Goal: Task Accomplishment & Management: Manage account settings

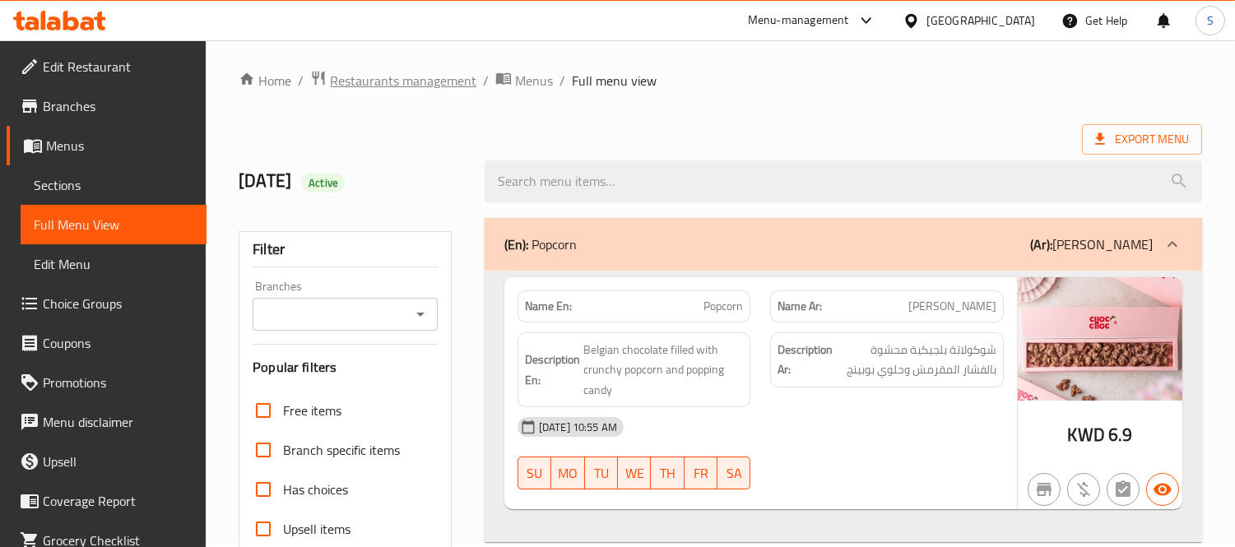
click at [444, 71] on span "Restaurants management" at bounding box center [403, 81] width 146 height 20
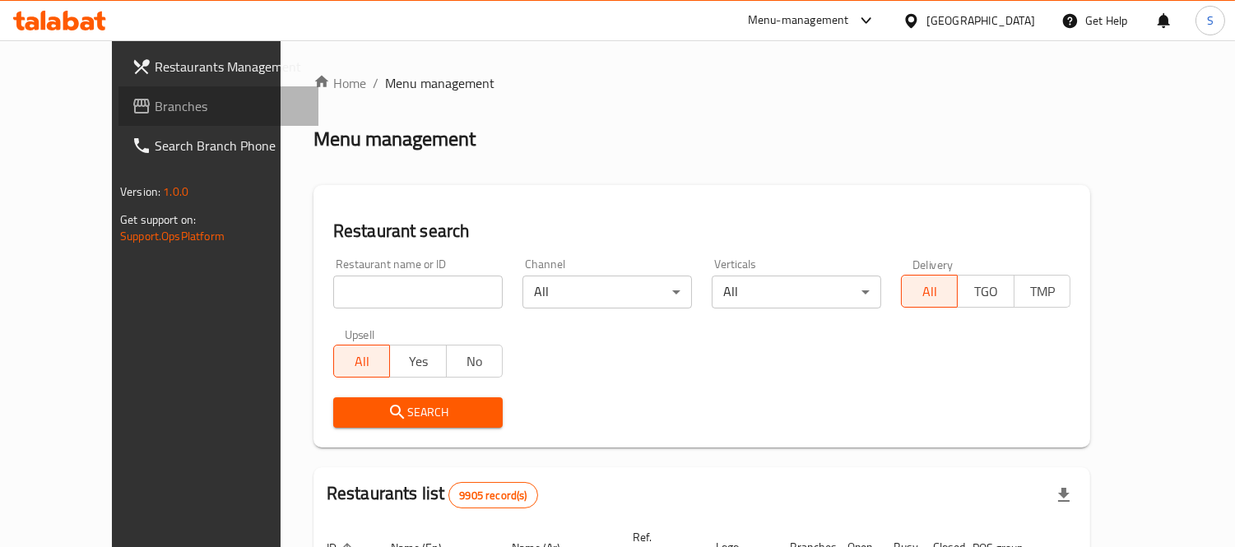
drag, startPoint x: 364, startPoint y: 265, endPoint x: 72, endPoint y: 102, distance: 334.3
click at [155, 102] on span "Branches" at bounding box center [230, 106] width 151 height 20
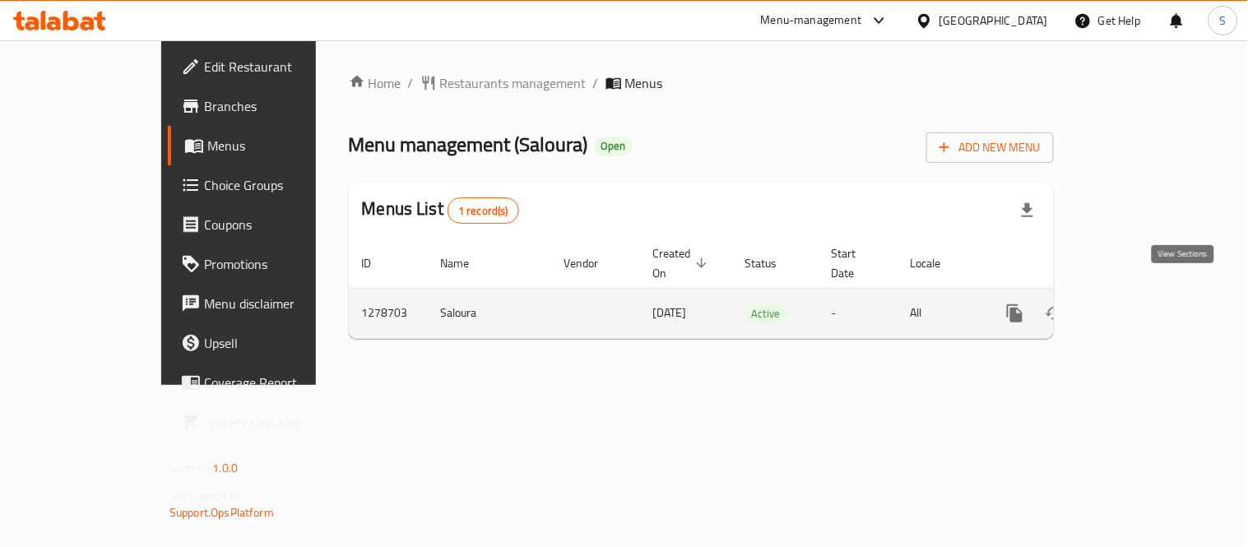
click at [1141, 306] on icon "enhanced table" at bounding box center [1133, 313] width 15 height 15
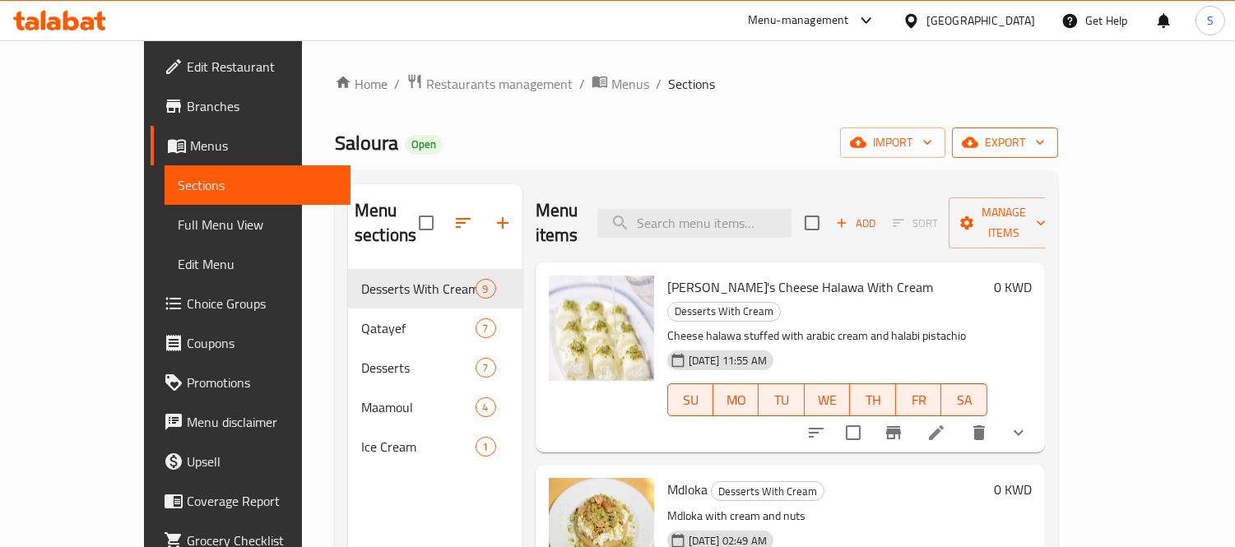
click at [978, 146] on icon "button" at bounding box center [970, 142] width 16 height 11
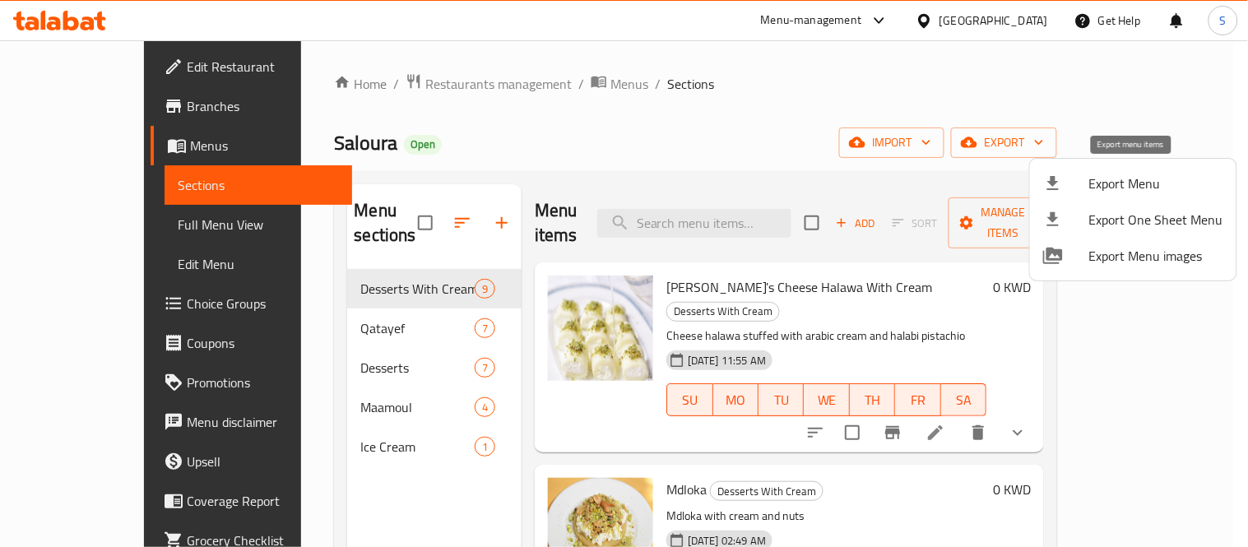
click at [1084, 174] on div at bounding box center [1066, 184] width 46 height 20
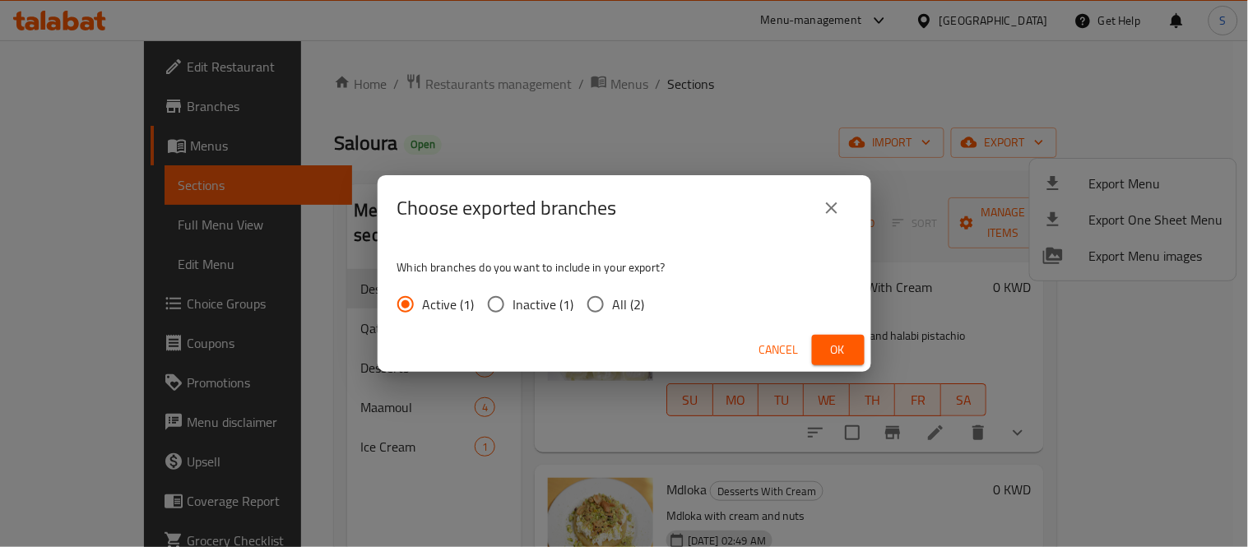
click at [613, 299] on span "All (2)" at bounding box center [629, 304] width 32 height 20
click at [613, 299] on input "All (2)" at bounding box center [595, 304] width 35 height 35
radio input "true"
click at [843, 354] on span "Ok" at bounding box center [838, 350] width 26 height 21
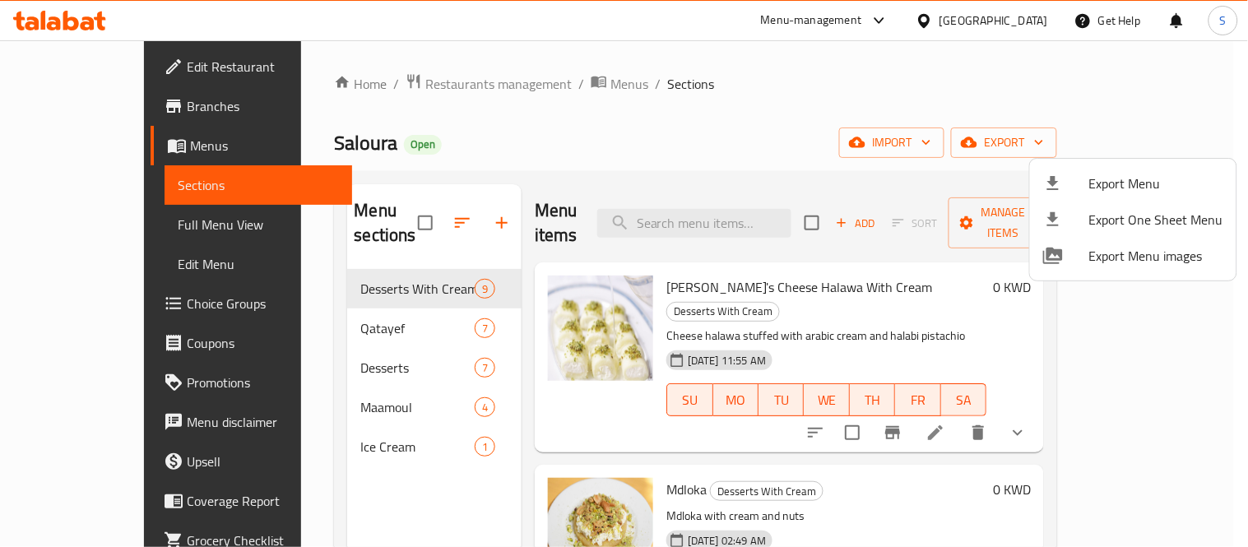
click at [448, 76] on div at bounding box center [624, 273] width 1248 height 547
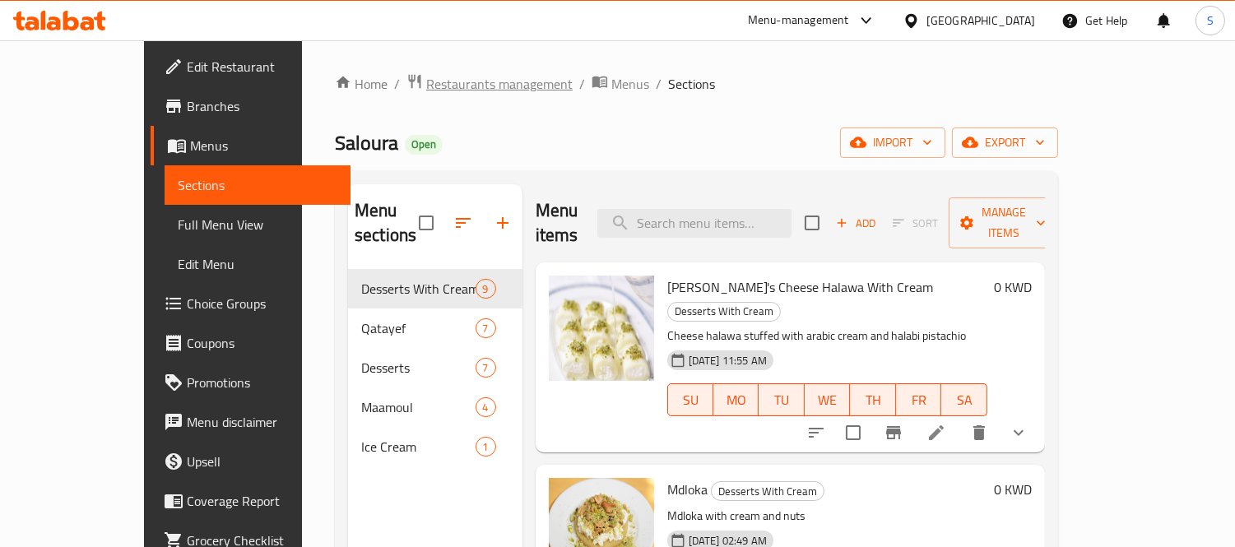
click at [445, 79] on span "Restaurants management" at bounding box center [499, 84] width 146 height 20
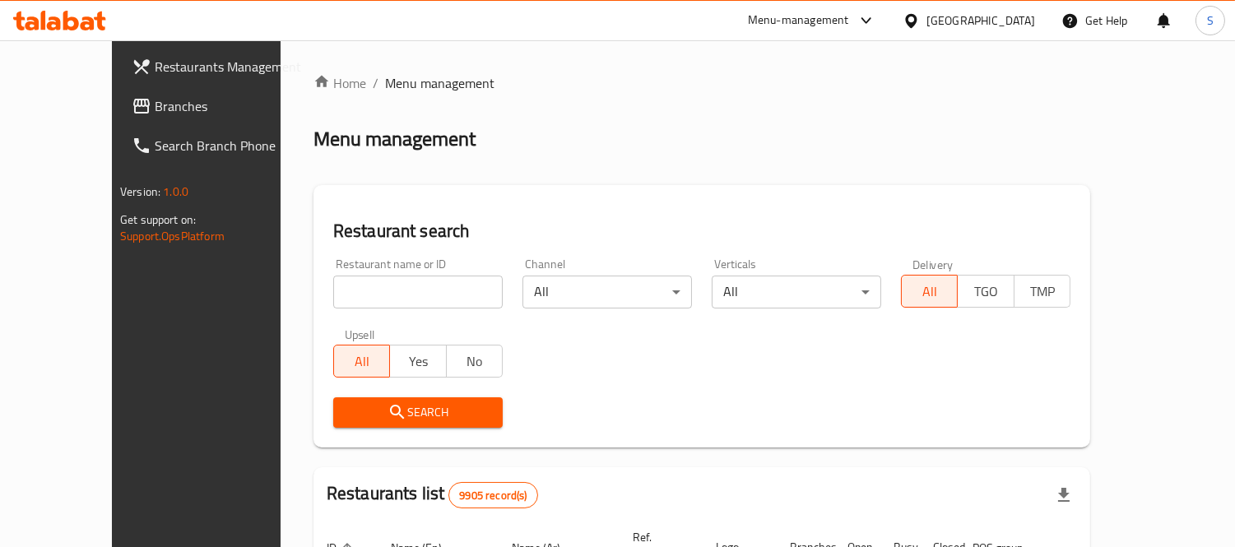
click at [1017, 22] on div "Kuwait" at bounding box center [980, 21] width 109 height 18
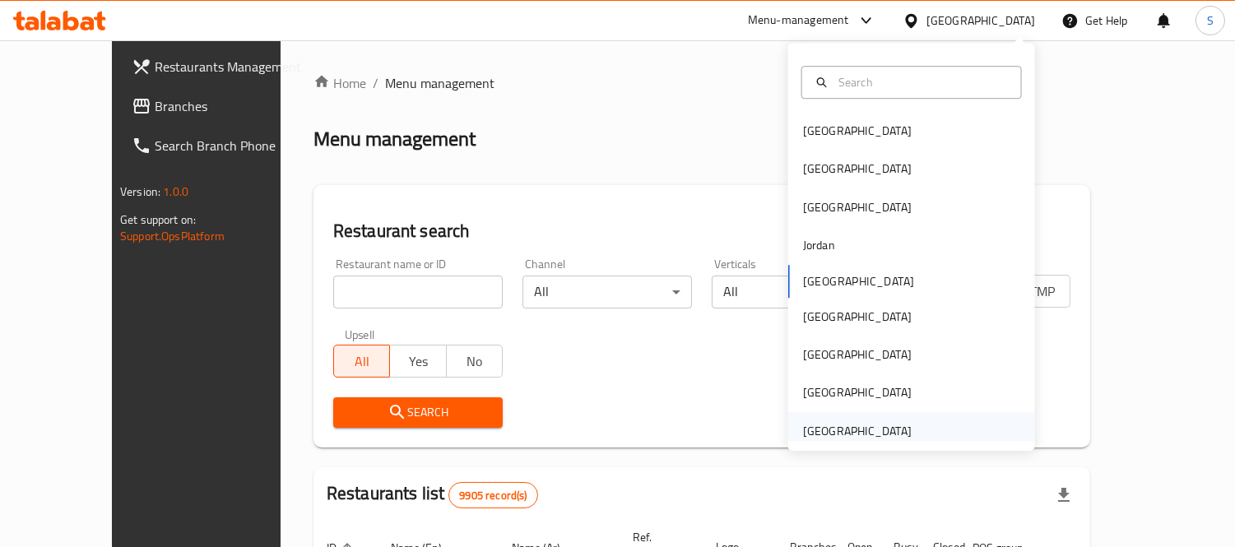
click at [854, 424] on div "[GEOGRAPHIC_DATA]" at bounding box center [857, 431] width 109 height 18
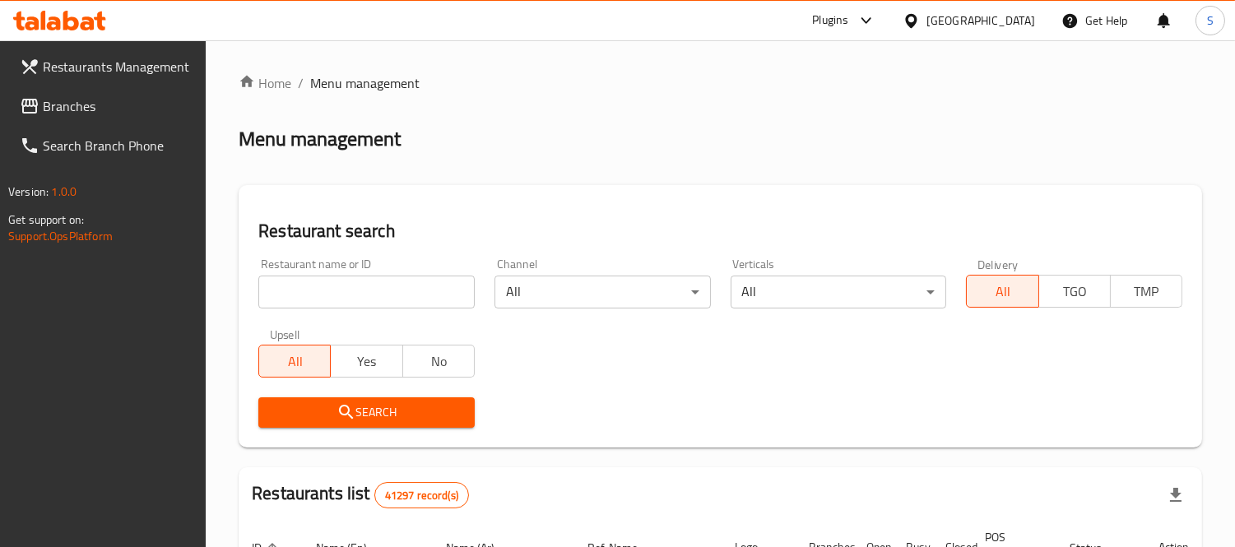
click at [357, 288] on input "search" at bounding box center [366, 292] width 216 height 33
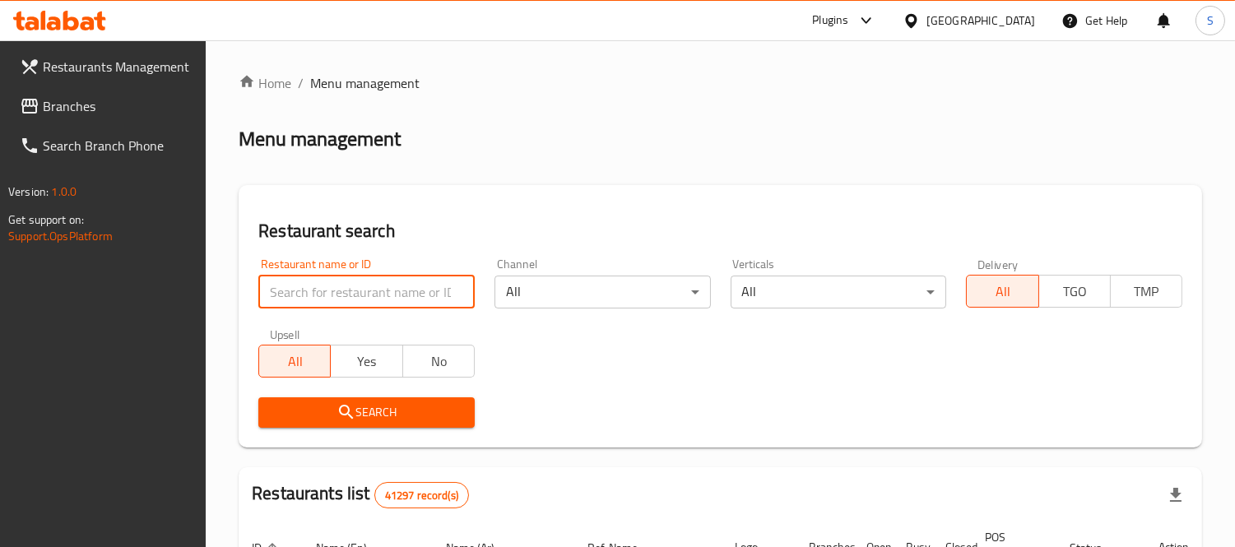
click at [357, 288] on input "search" at bounding box center [366, 292] width 216 height 33
paste input "Sugar Blooms"
type input "Sugar Blooms"
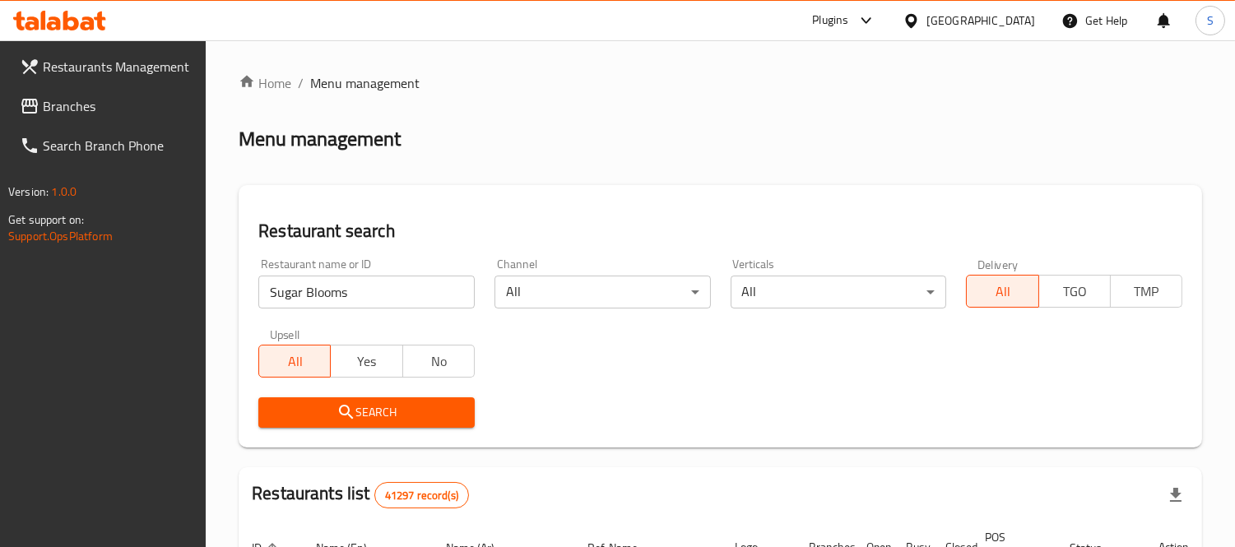
click at [376, 406] on span "Search" at bounding box center [366, 412] width 190 height 21
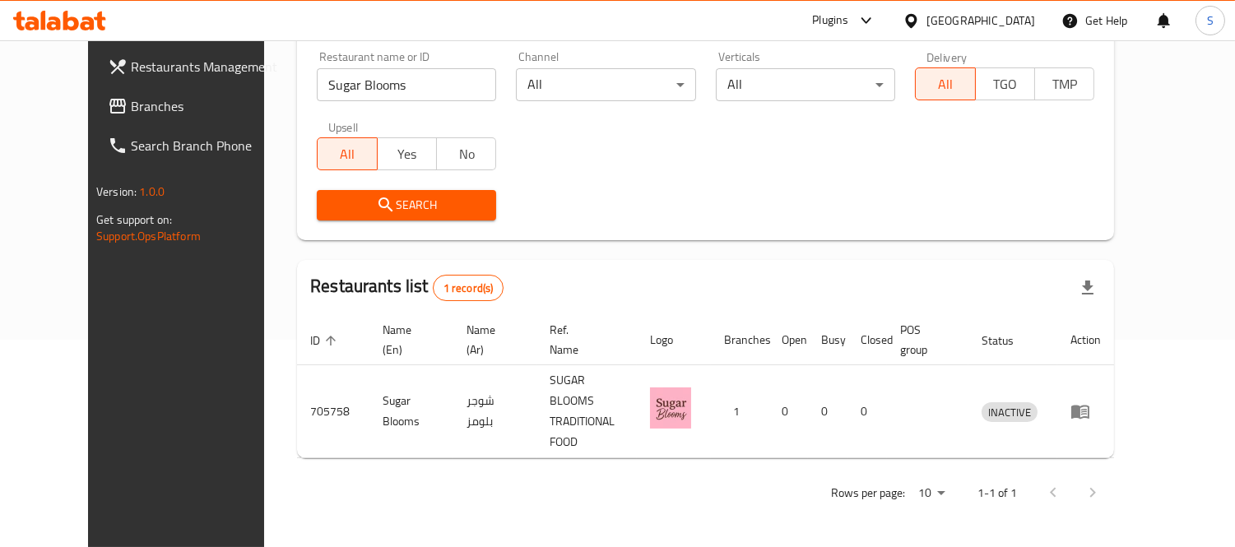
scroll to position [173, 0]
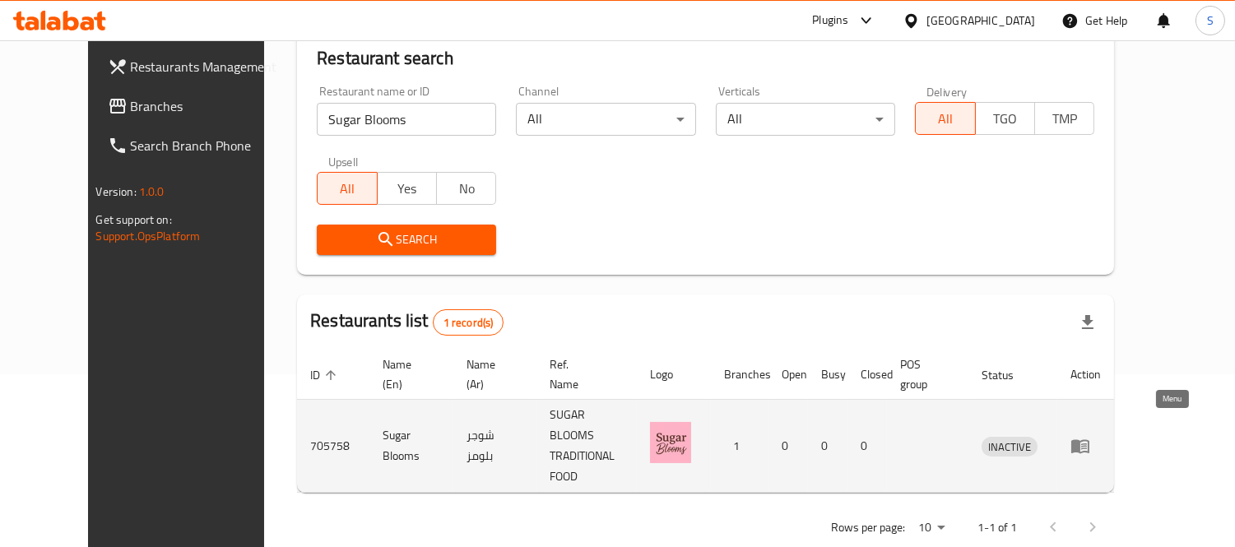
click at [1089, 440] on icon "enhanced table" at bounding box center [1080, 447] width 18 height 14
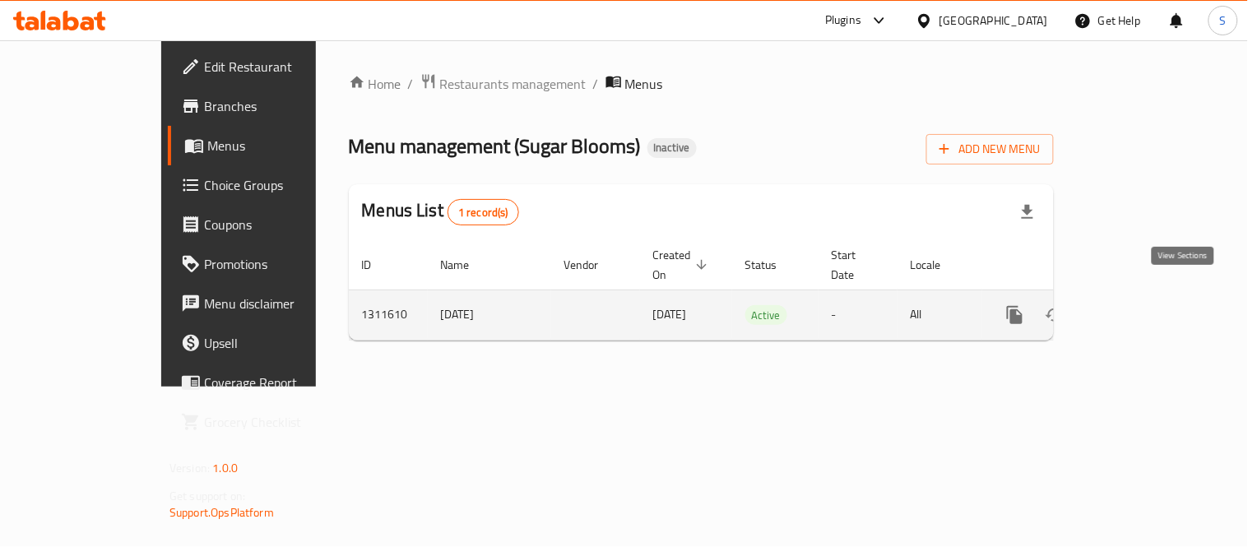
click at [1143, 305] on icon "enhanced table" at bounding box center [1134, 315] width 20 height 20
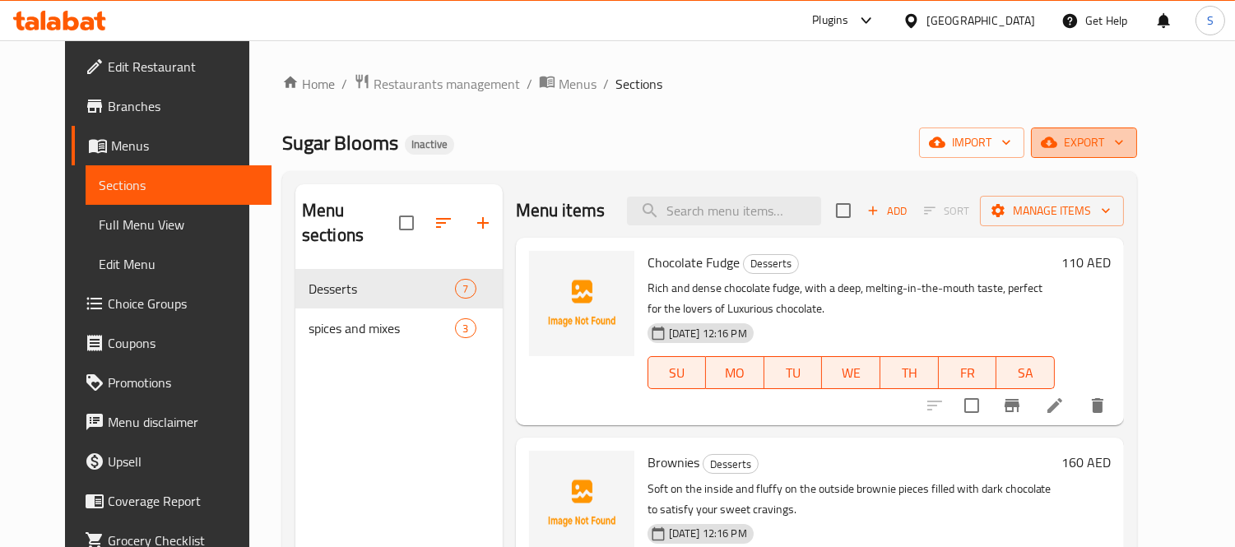
click at [1124, 133] on span "export" at bounding box center [1084, 142] width 80 height 21
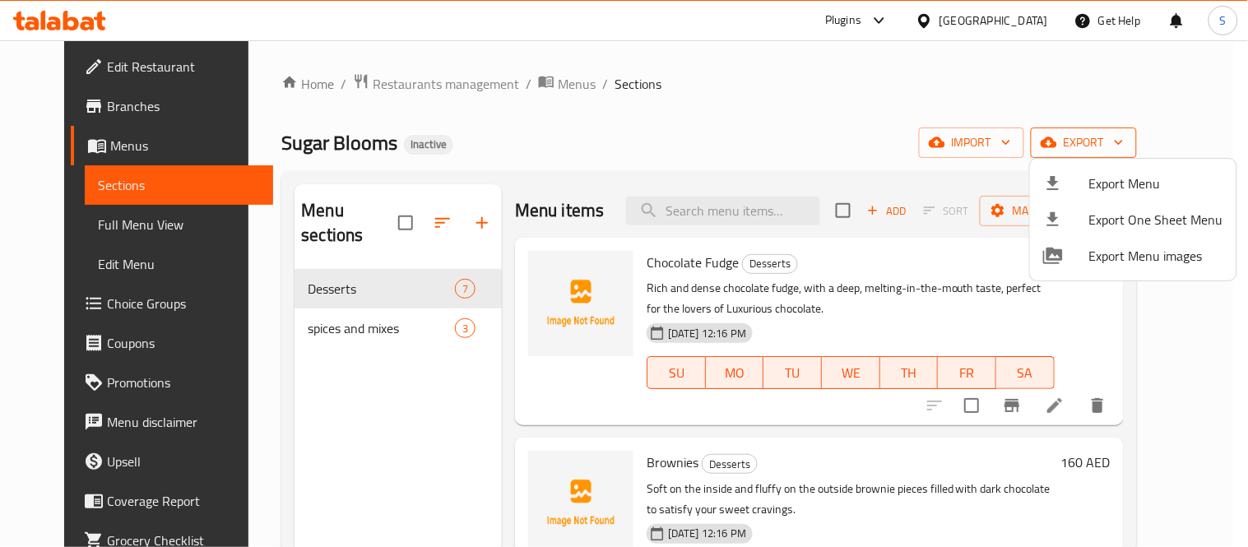
click at [1099, 163] on ul "Export Menu Export One Sheet Menu Export Menu images" at bounding box center [1133, 220] width 206 height 122
click at [1179, 187] on span "Export Menu" at bounding box center [1156, 184] width 134 height 20
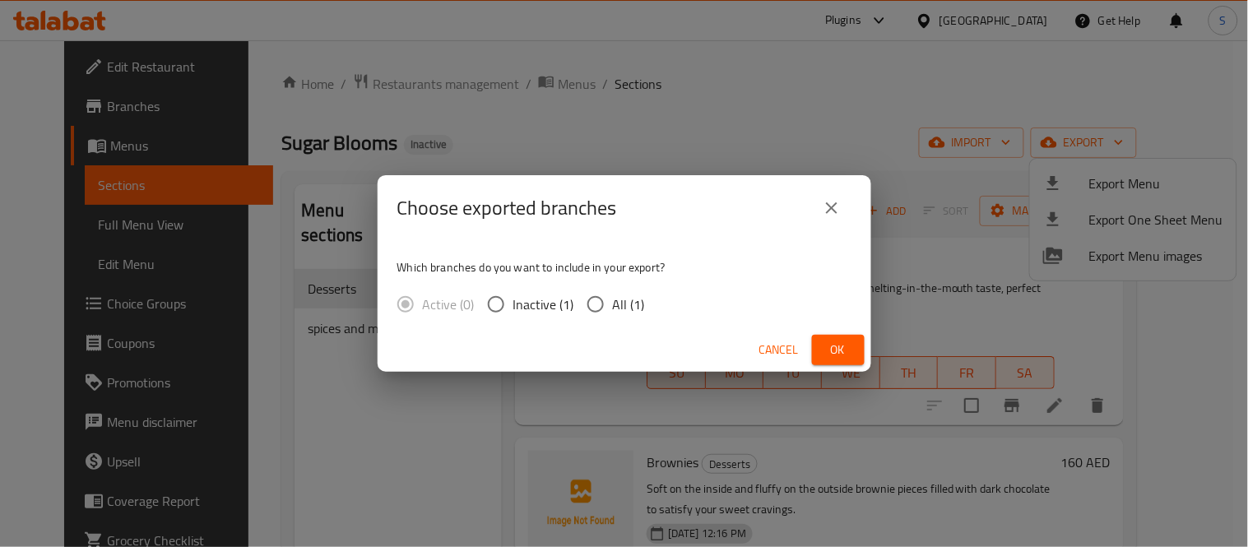
click at [1210, 87] on div "Choose exported branches Which branches do you want to include in your export? …" at bounding box center [624, 273] width 1248 height 547
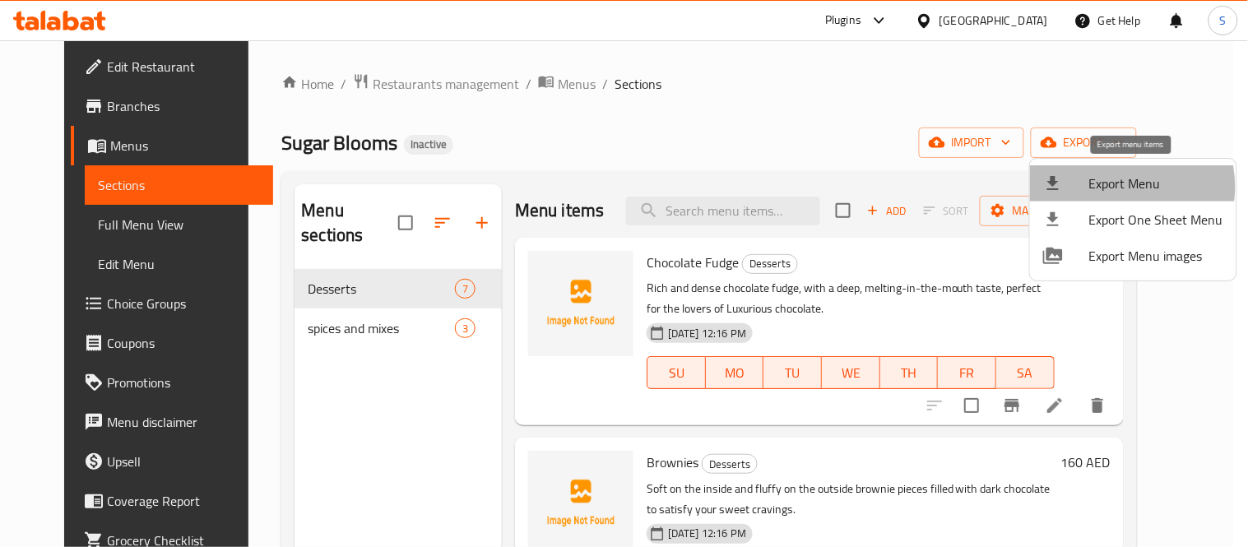
click at [1112, 187] on span "Export Menu" at bounding box center [1156, 184] width 134 height 20
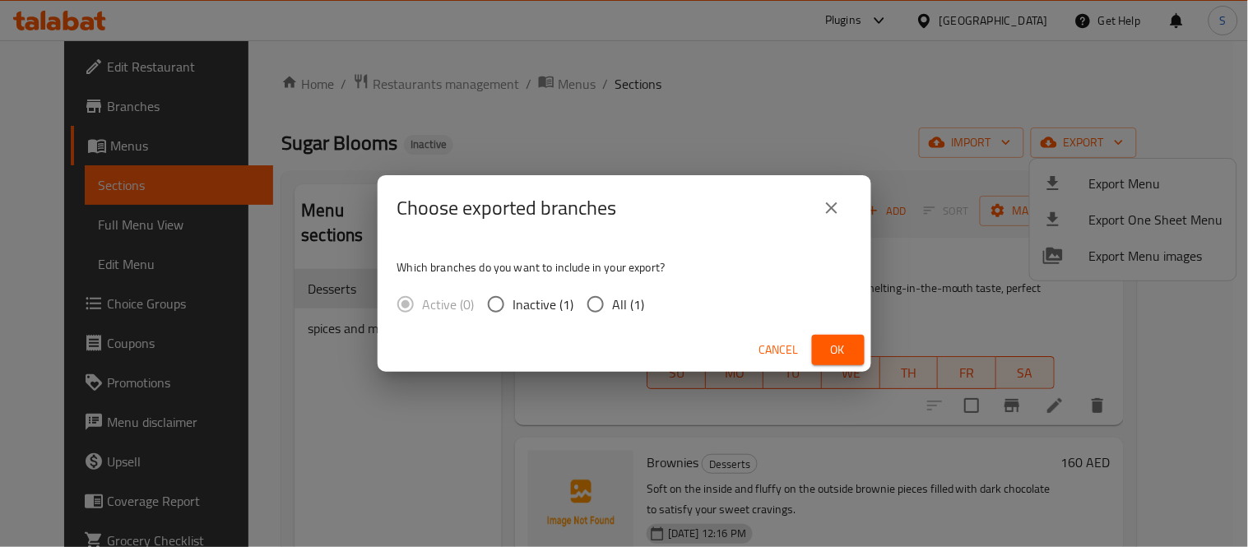
click at [634, 301] on span "All (1)" at bounding box center [629, 304] width 32 height 20
click at [613, 301] on input "All (1)" at bounding box center [595, 304] width 35 height 35
radio input "true"
click at [826, 346] on span "Ok" at bounding box center [838, 350] width 26 height 21
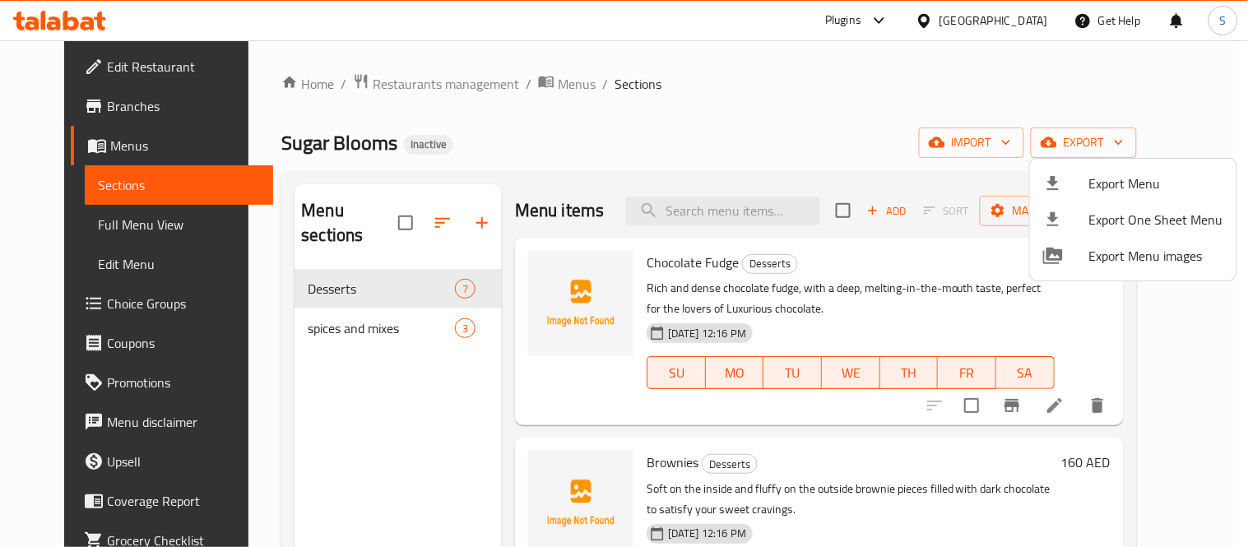
click at [74, 223] on div at bounding box center [624, 273] width 1248 height 547
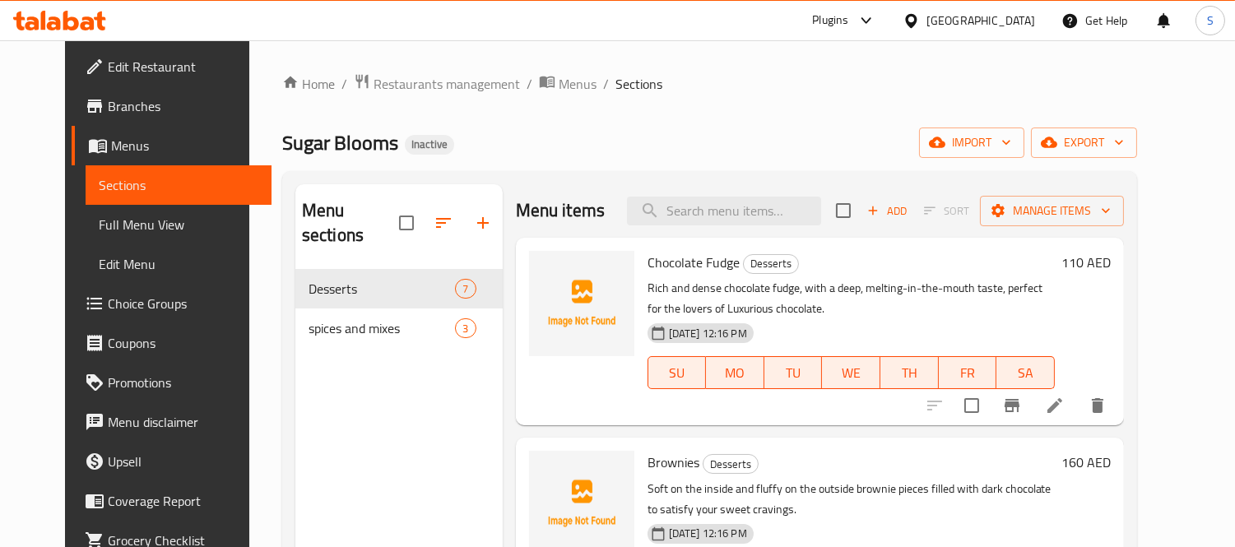
click at [99, 223] on span "Full Menu View" at bounding box center [179, 225] width 160 height 20
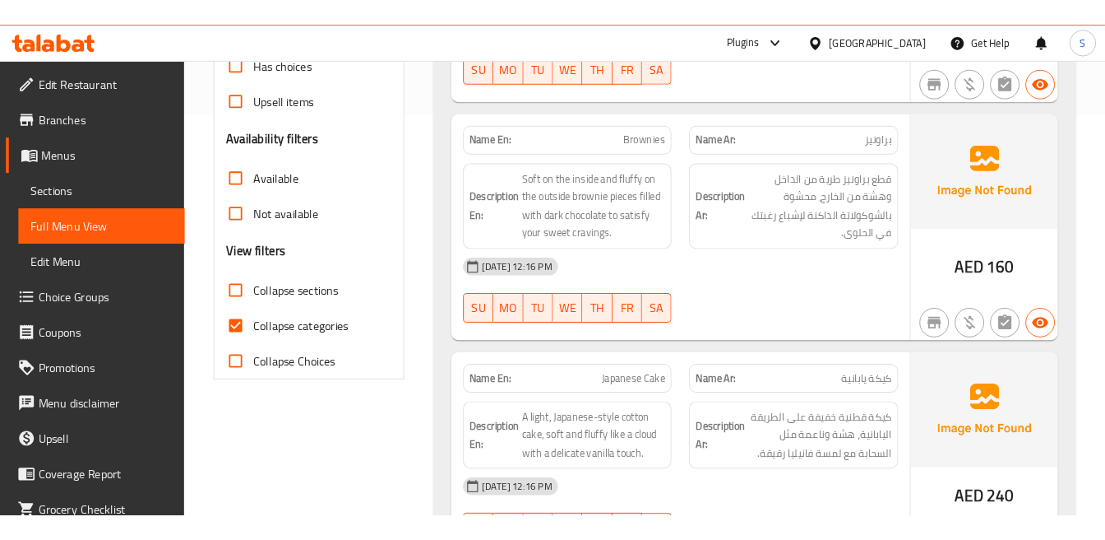
scroll to position [456, 0]
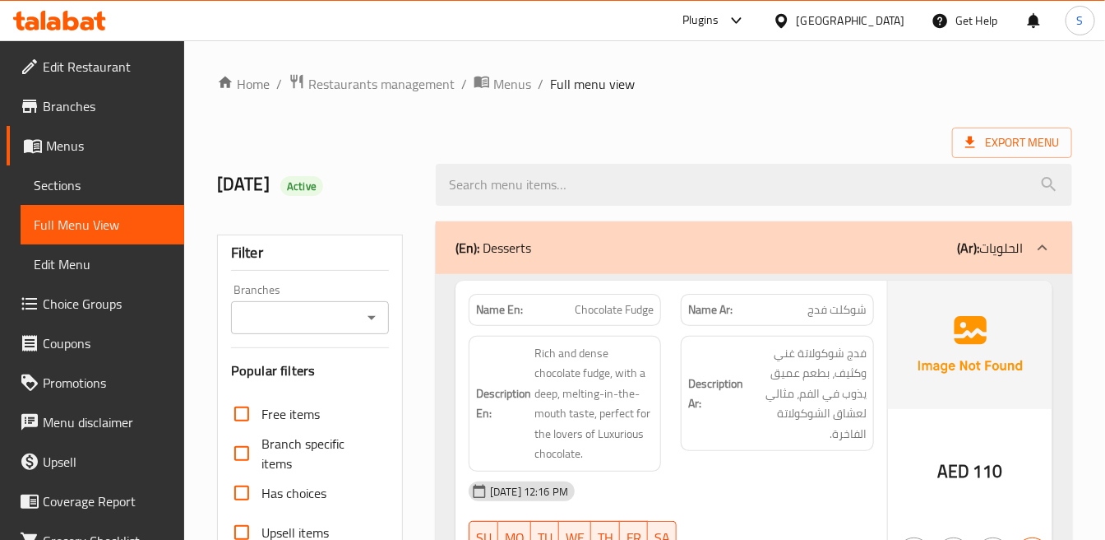
scroll to position [91, 0]
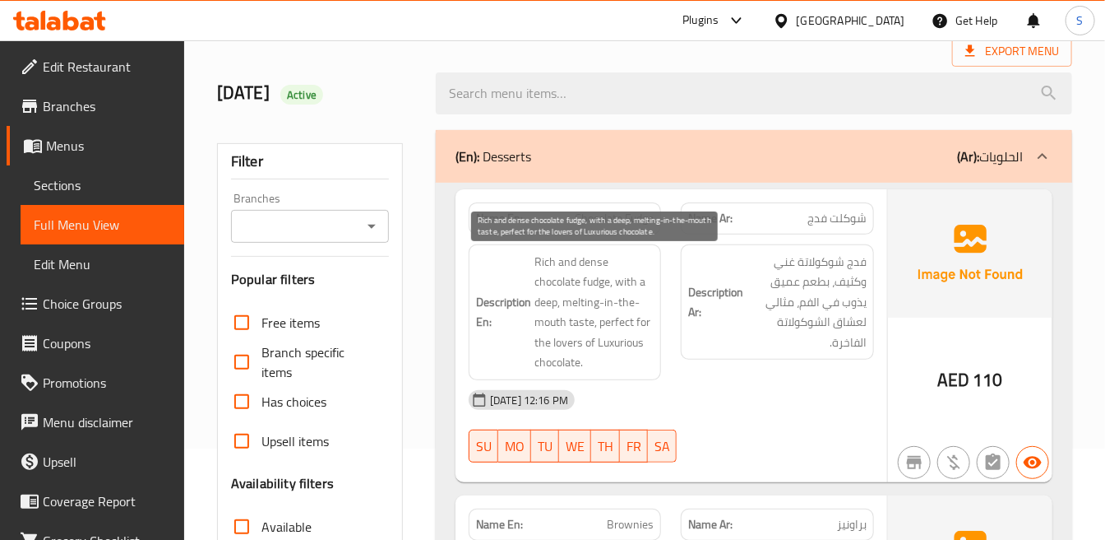
click at [605, 299] on span "Rich and dense chocolate fudge, with a deep, melting-in-the-mouth taste, perfec…" at bounding box center [594, 312] width 119 height 121
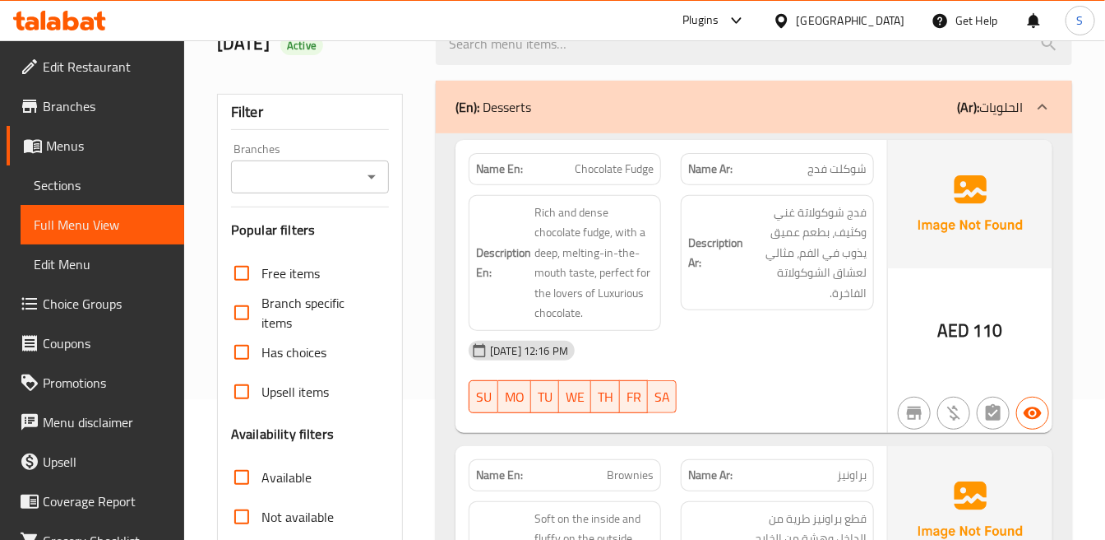
scroll to position [183, 0]
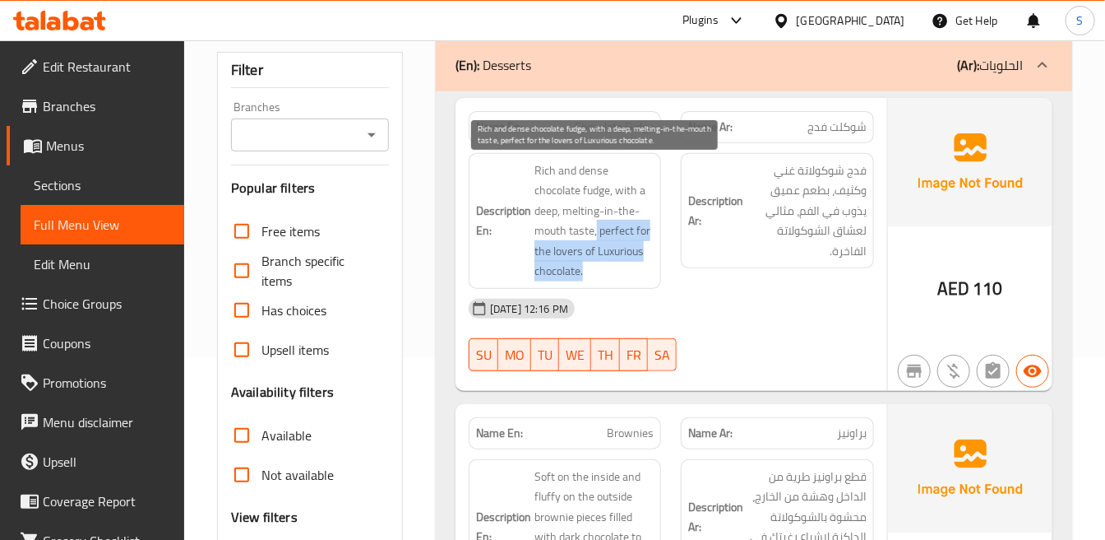
drag, startPoint x: 595, startPoint y: 234, endPoint x: 610, endPoint y: 266, distance: 34.6
click at [610, 266] on span "Rich and dense chocolate fudge, with a deep, melting-in-the-mouth taste, perfec…" at bounding box center [594, 220] width 119 height 121
copy span "perfect for the lovers of Luxurious chocolate."
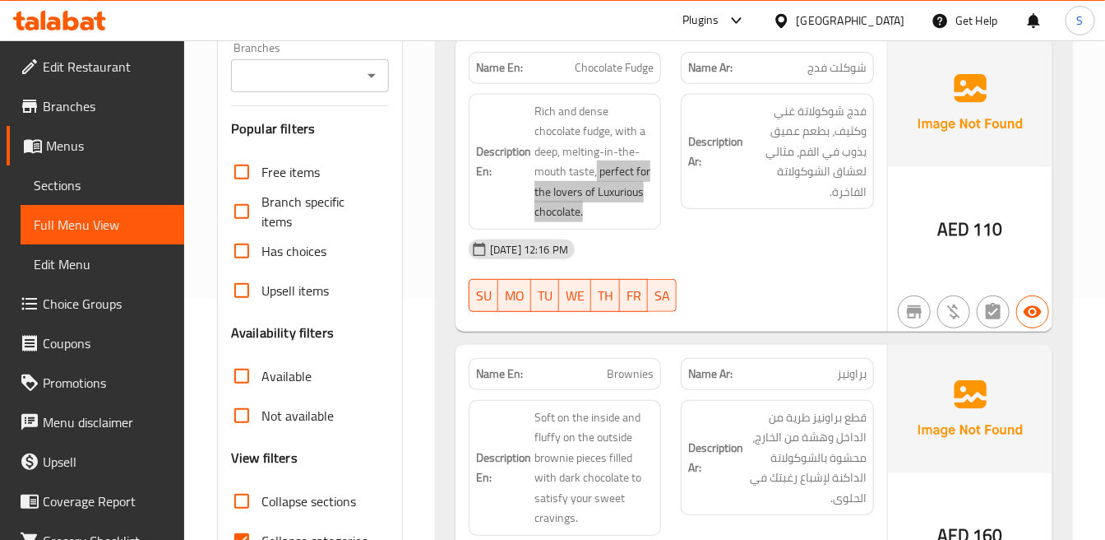
scroll to position [274, 0]
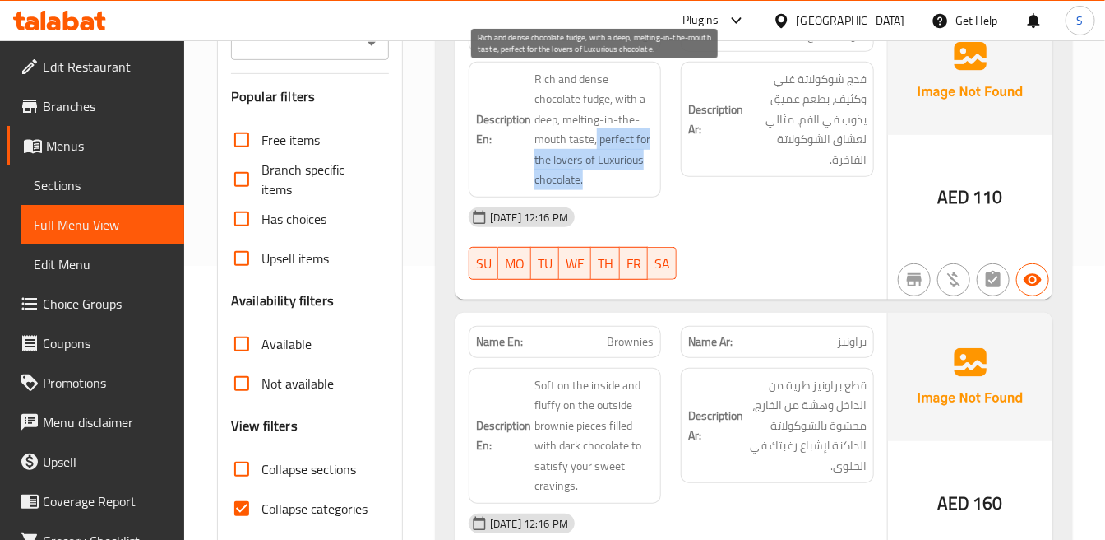
click at [642, 137] on span "Rich and dense chocolate fudge, with a deep, melting-in-the-mouth taste, perfec…" at bounding box center [594, 129] width 119 height 121
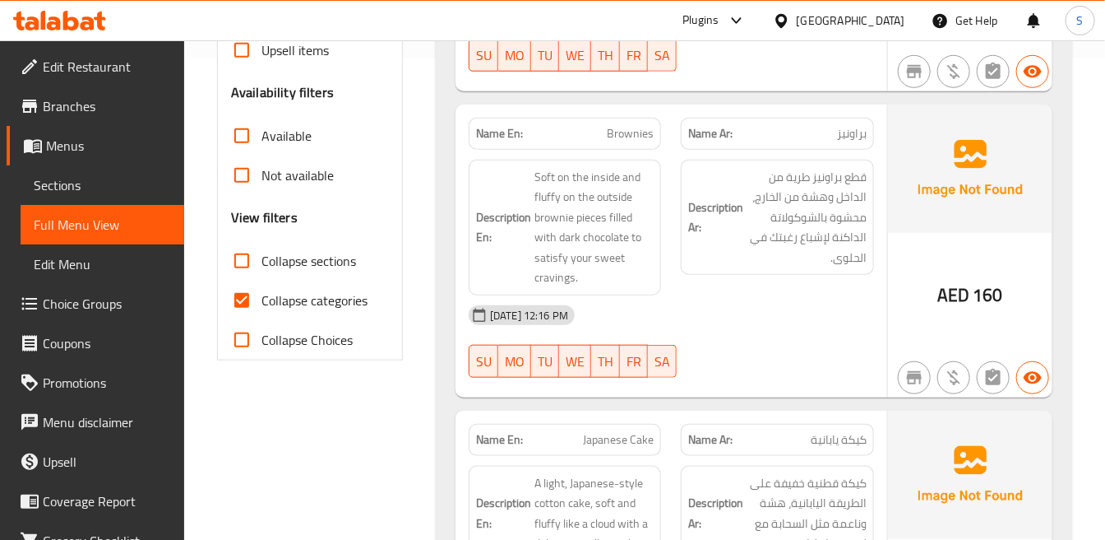
scroll to position [548, 0]
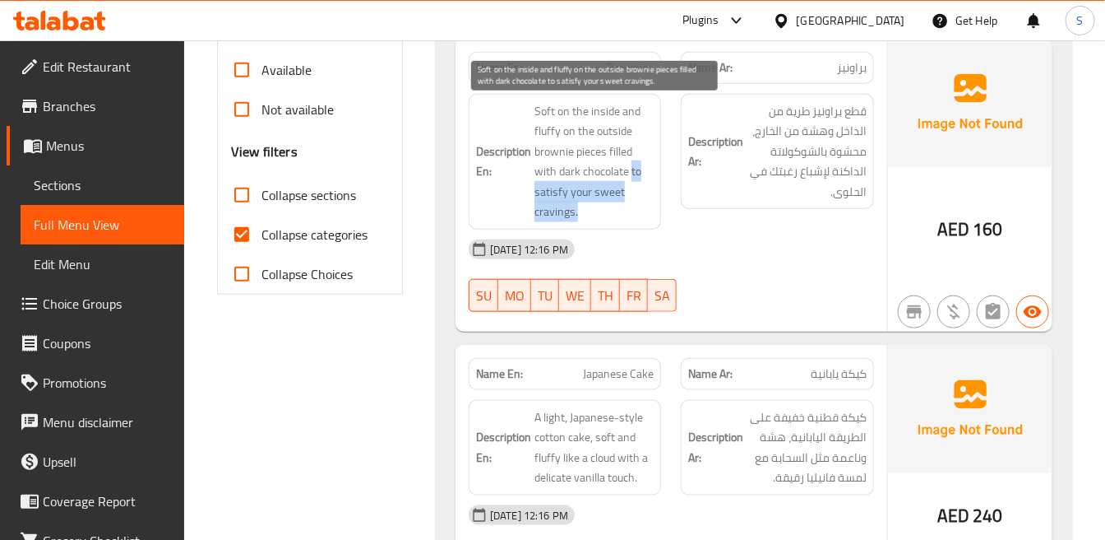
drag, startPoint x: 630, startPoint y: 165, endPoint x: 628, endPoint y: 206, distance: 42.0
click at [628, 206] on span "Soft on the inside and fluffy on the outside brownie pieces filled with dark ch…" at bounding box center [594, 161] width 119 height 121
copy span "to satisfy your sweet cravings."
click at [630, 127] on span "Soft on the inside and fluffy on the outside brownie pieces filled with dark ch…" at bounding box center [594, 161] width 119 height 121
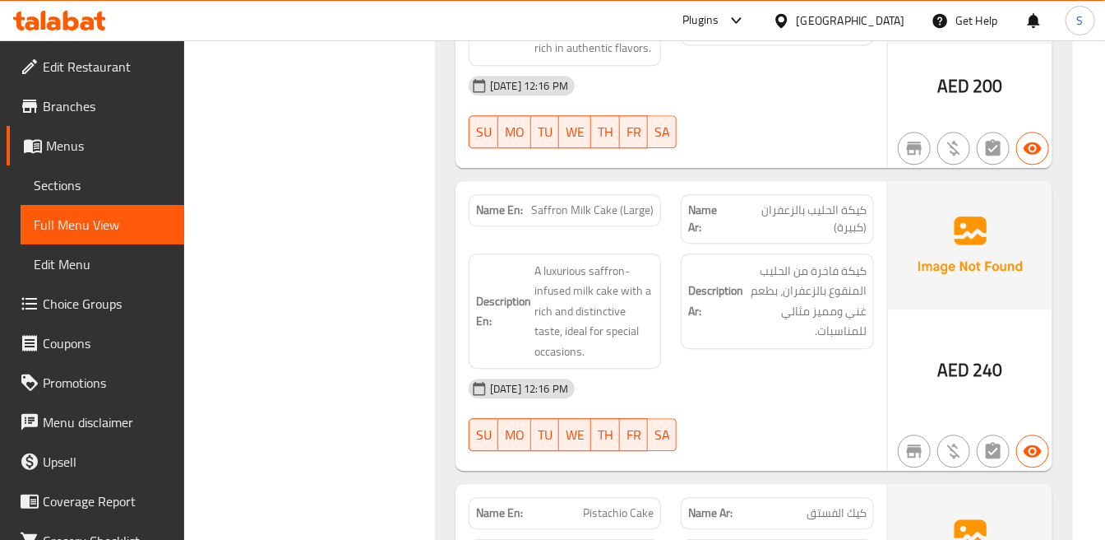
scroll to position [1553, 0]
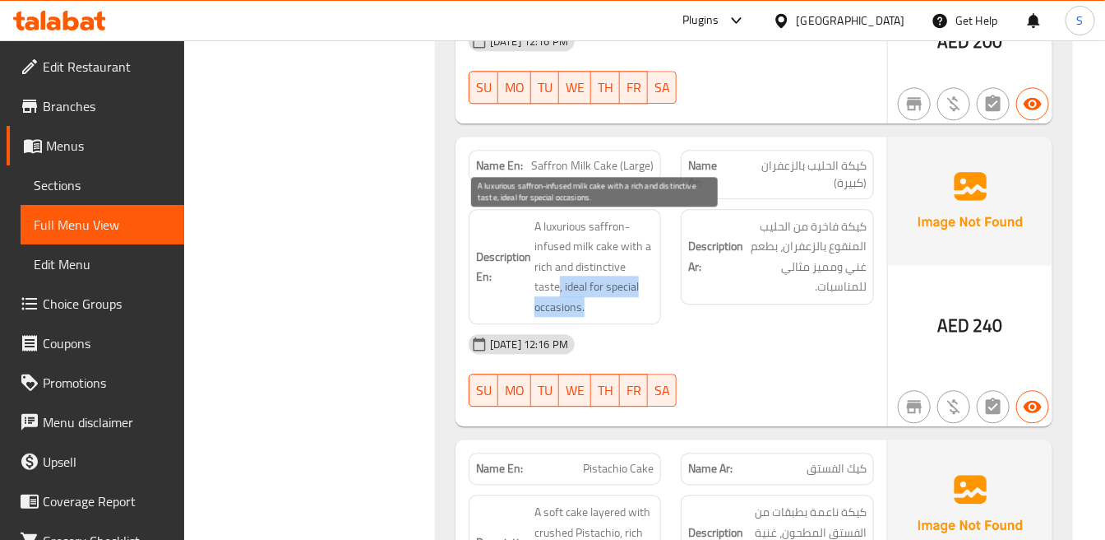
drag, startPoint x: 559, startPoint y: 284, endPoint x: 619, endPoint y: 308, distance: 64.6
click at [619, 308] on span "A luxurious saffron-infused milk cake with a rich and distinctive taste, ideal …" at bounding box center [594, 266] width 119 height 101
copy span ", ideal for special occasions."
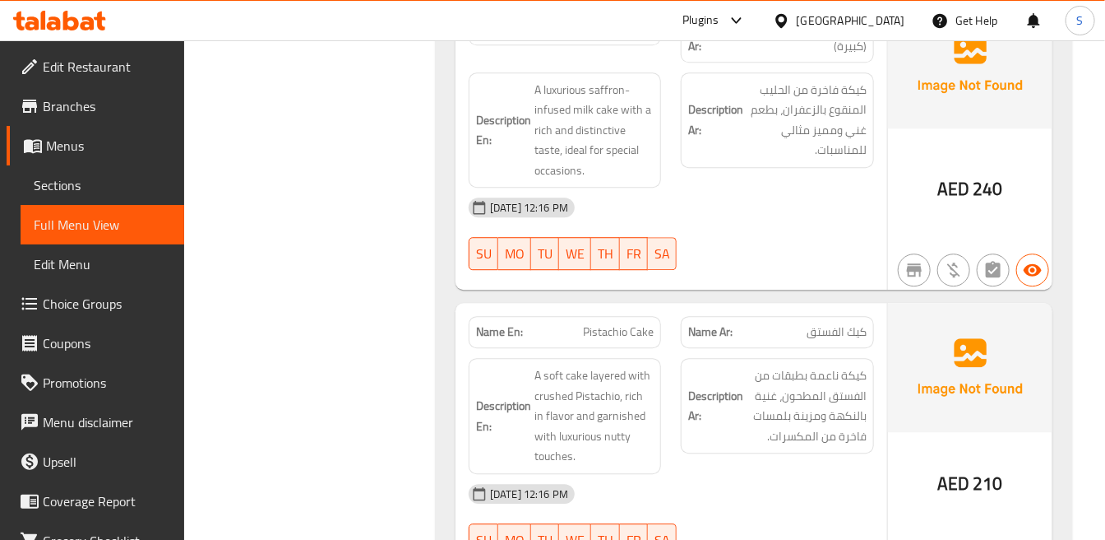
scroll to position [1645, 0]
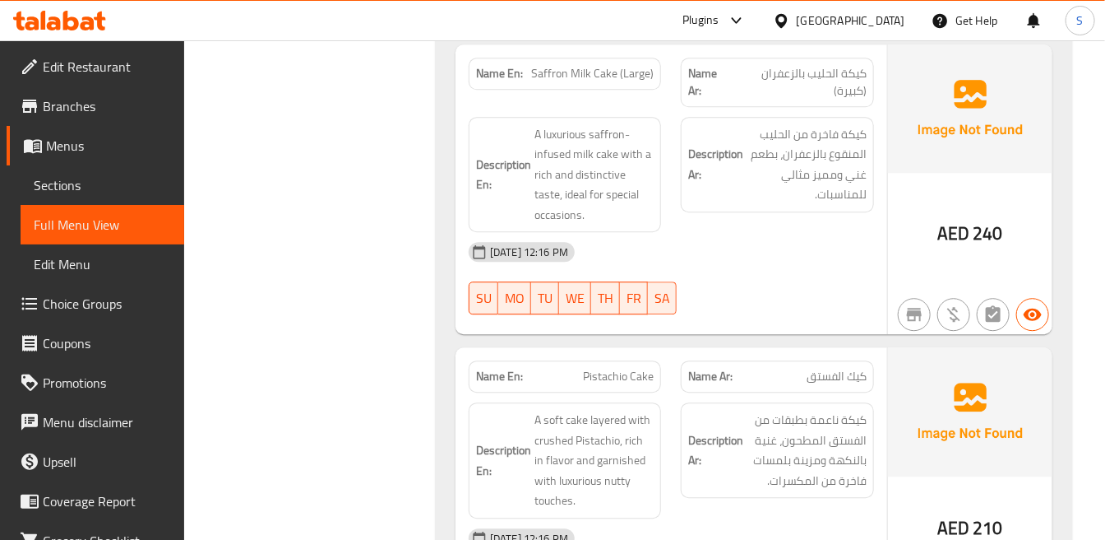
click at [833, 93] on span "كيكة الحليب بالزعفران (كبيرة)" at bounding box center [799, 82] width 136 height 35
drag, startPoint x: 758, startPoint y: 76, endPoint x: 866, endPoint y: 76, distance: 107.7
click at [866, 75] on span "كيكة الحليب بالزعفران (كبيرة)" at bounding box center [799, 82] width 136 height 35
copy span "كيكة الحليب بالزعفران"
click at [788, 243] on div "14-09-2025 12:16 PM" at bounding box center [671, 251] width 425 height 39
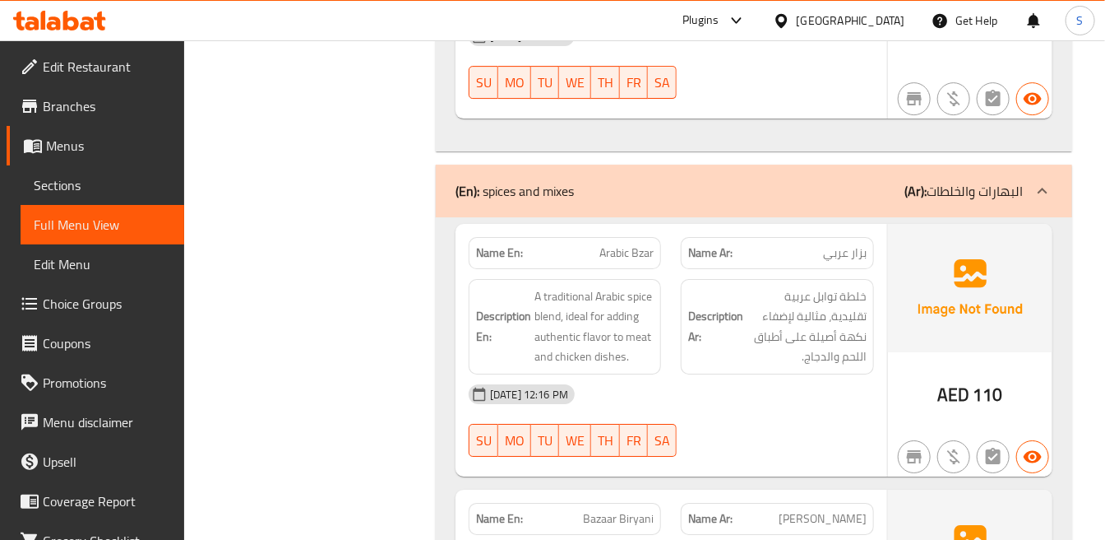
scroll to position [2284, 0]
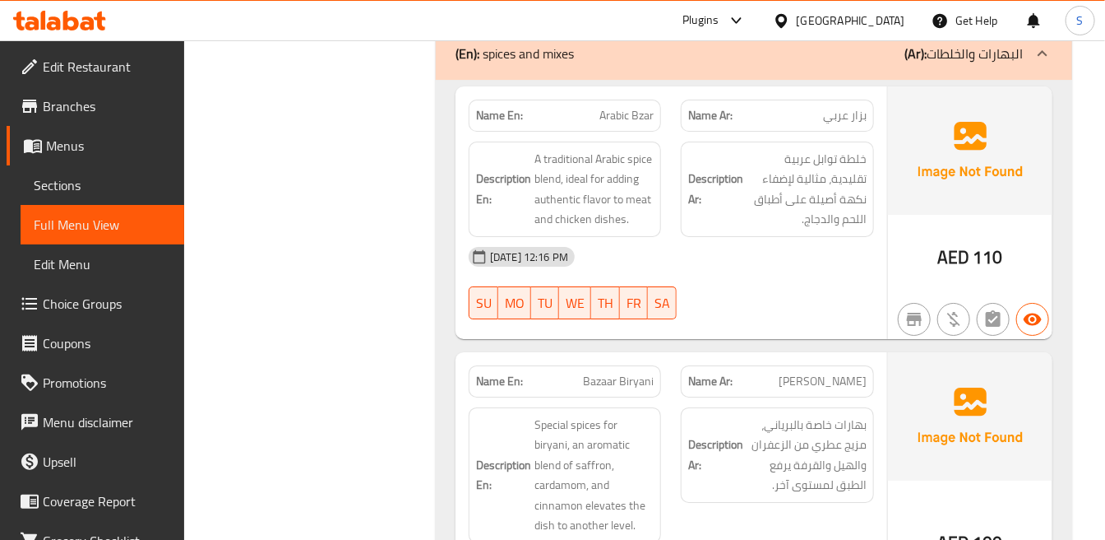
click at [859, 314] on div at bounding box center [777, 319] width 212 height 20
click at [841, 291] on div "14-09-2025 12:16 PM SU MO TU WE TH FR SA" at bounding box center [671, 283] width 425 height 92
click at [855, 298] on div "14-09-2025 12:16 PM SU MO TU WE TH FR SA" at bounding box center [671, 283] width 425 height 92
drag, startPoint x: 976, startPoint y: 256, endPoint x: 1004, endPoint y: 261, distance: 28.4
click at [1004, 261] on div "AED 110" at bounding box center [970, 212] width 165 height 253
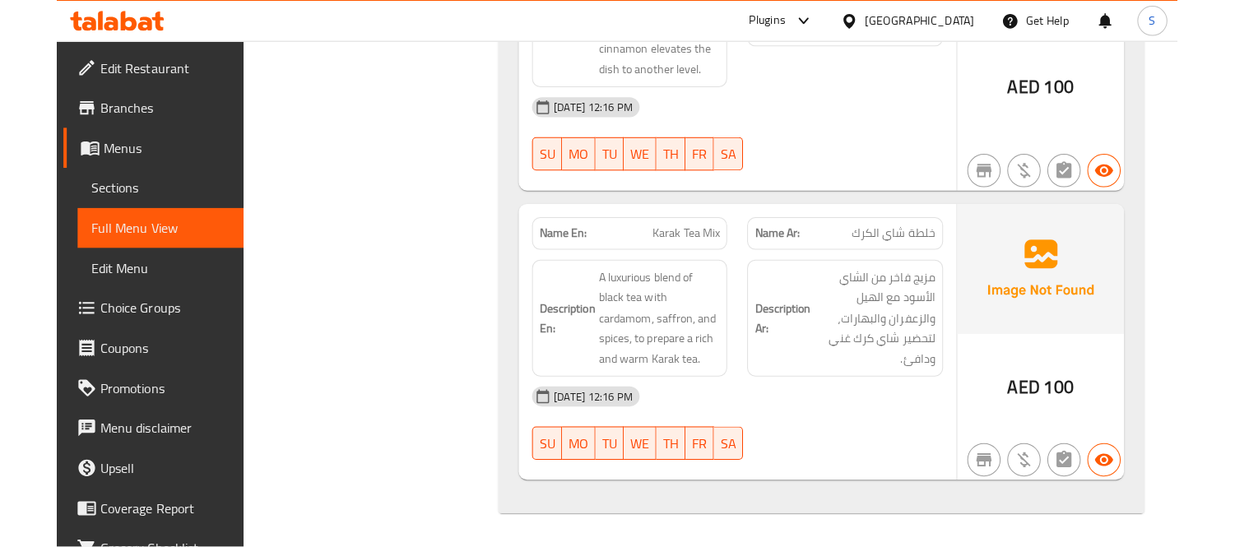
scroll to position [2477, 0]
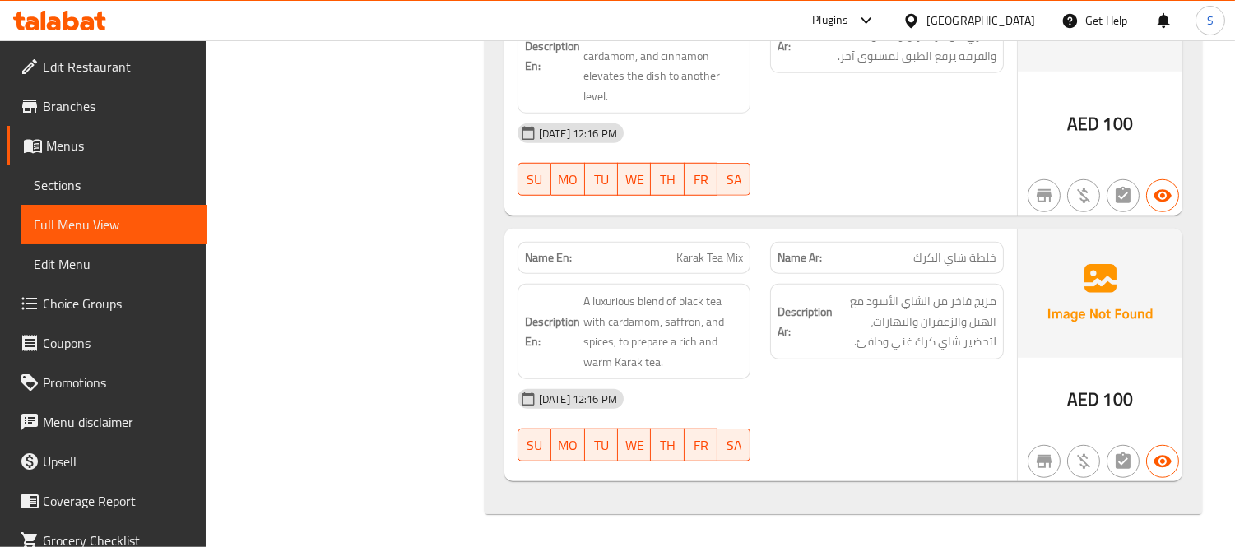
drag, startPoint x: 101, startPoint y: 174, endPoint x: 235, endPoint y: 195, distance: 135.8
click at [101, 174] on link "Sections" at bounding box center [114, 184] width 186 height 39
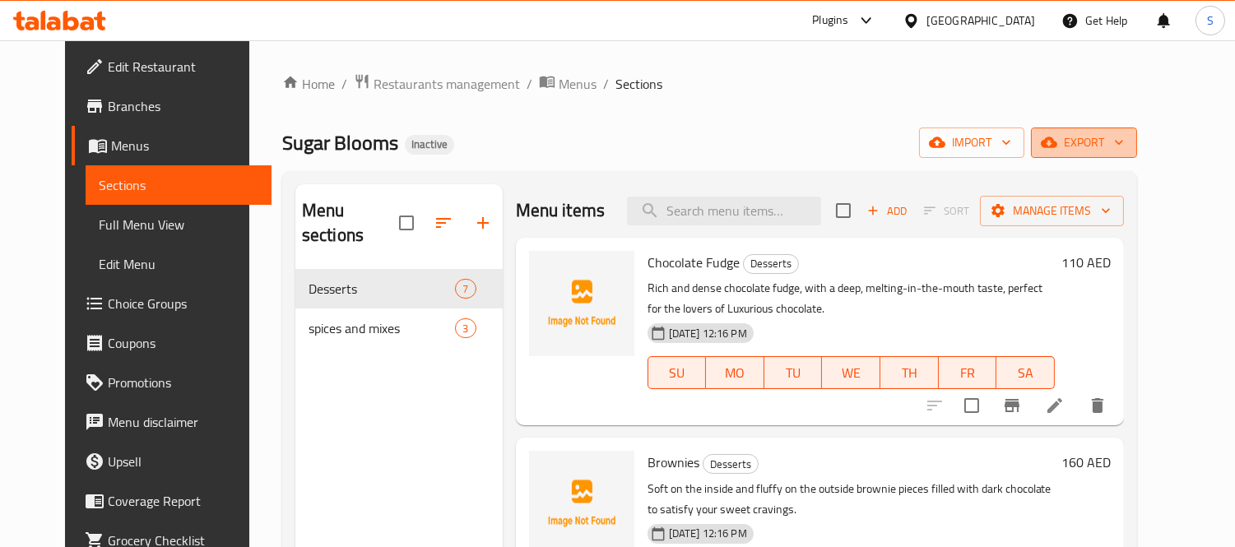
click at [1124, 144] on span "export" at bounding box center [1084, 142] width 80 height 21
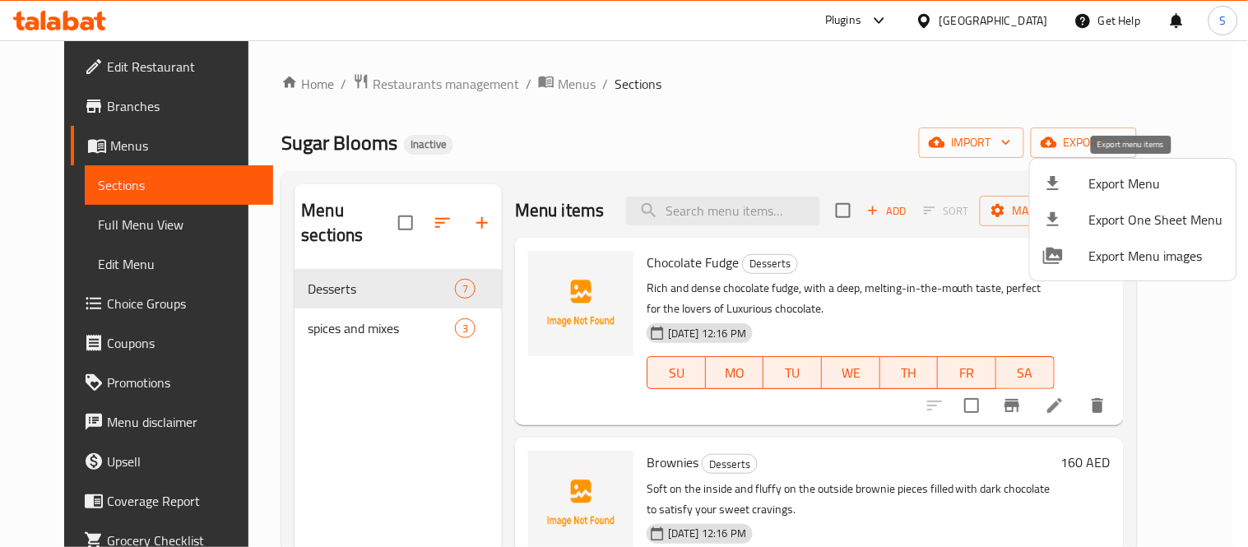
click at [1106, 183] on span "Export Menu" at bounding box center [1156, 184] width 134 height 20
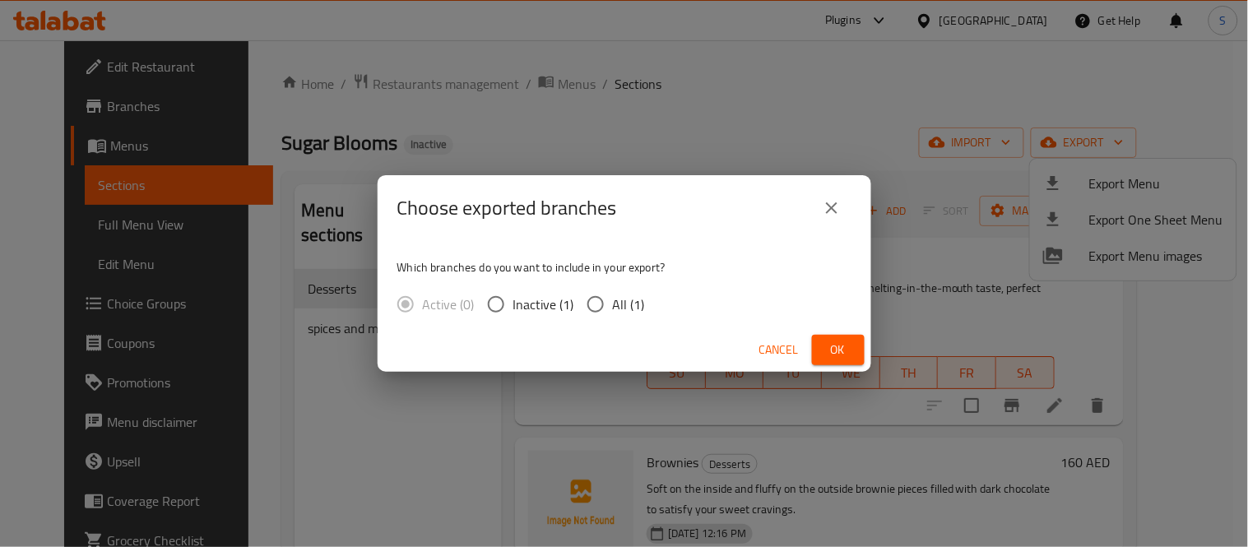
click at [777, 354] on span "Cancel" at bounding box center [778, 350] width 39 height 21
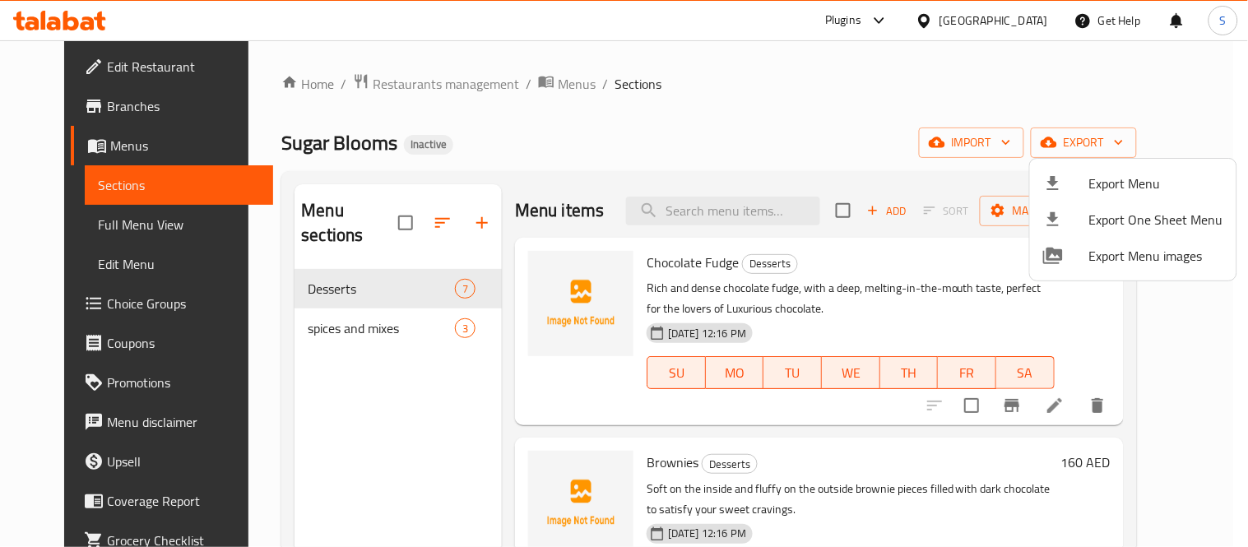
click at [97, 63] on div at bounding box center [624, 273] width 1248 height 547
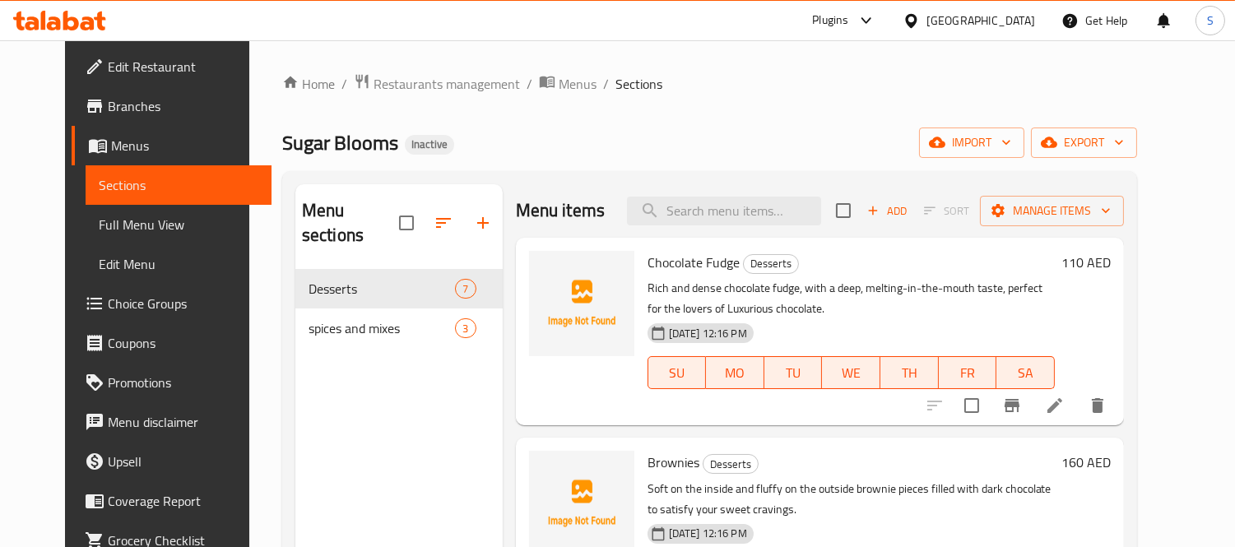
click at [111, 63] on span "Edit Restaurant" at bounding box center [183, 67] width 151 height 20
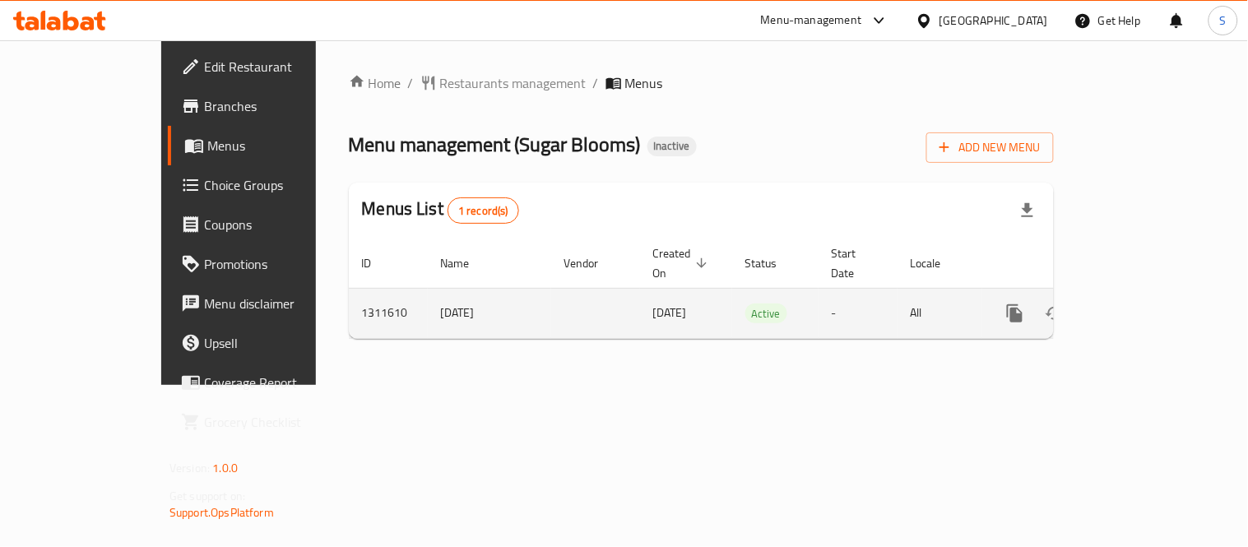
click at [1143, 304] on icon "enhanced table" at bounding box center [1134, 314] width 20 height 20
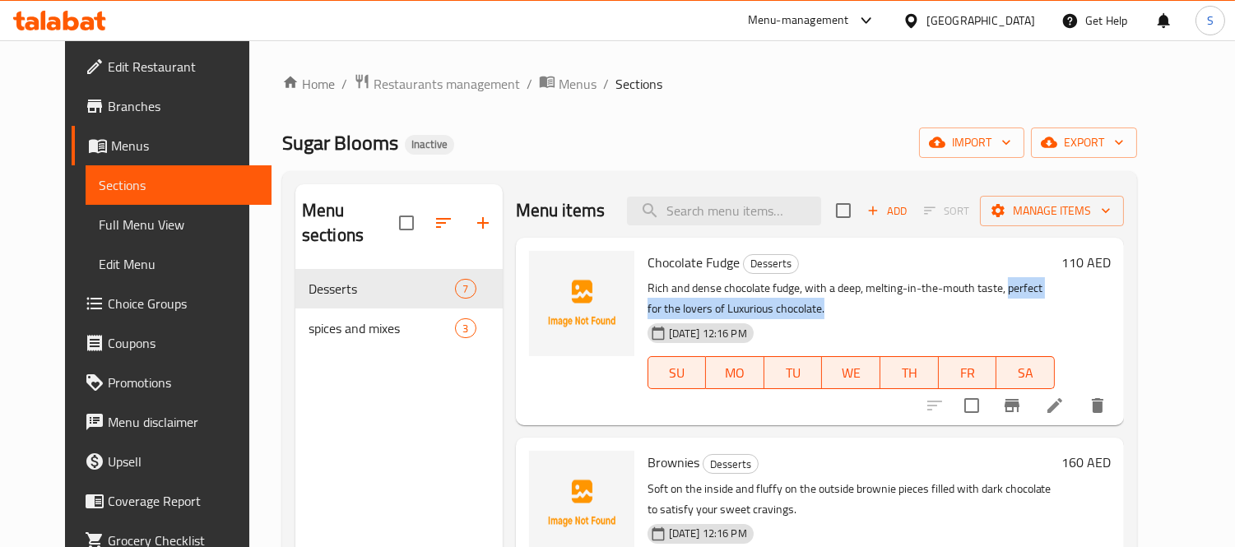
drag, startPoint x: 989, startPoint y: 282, endPoint x: 1008, endPoint y: 306, distance: 31.0
click at [1008, 306] on p "Rich and dense chocolate fudge, with a deep, melting-in-the-mouth taste, perfec…" at bounding box center [850, 298] width 407 height 41
copy p "perfect for the lovers of Luxurious chocolate."
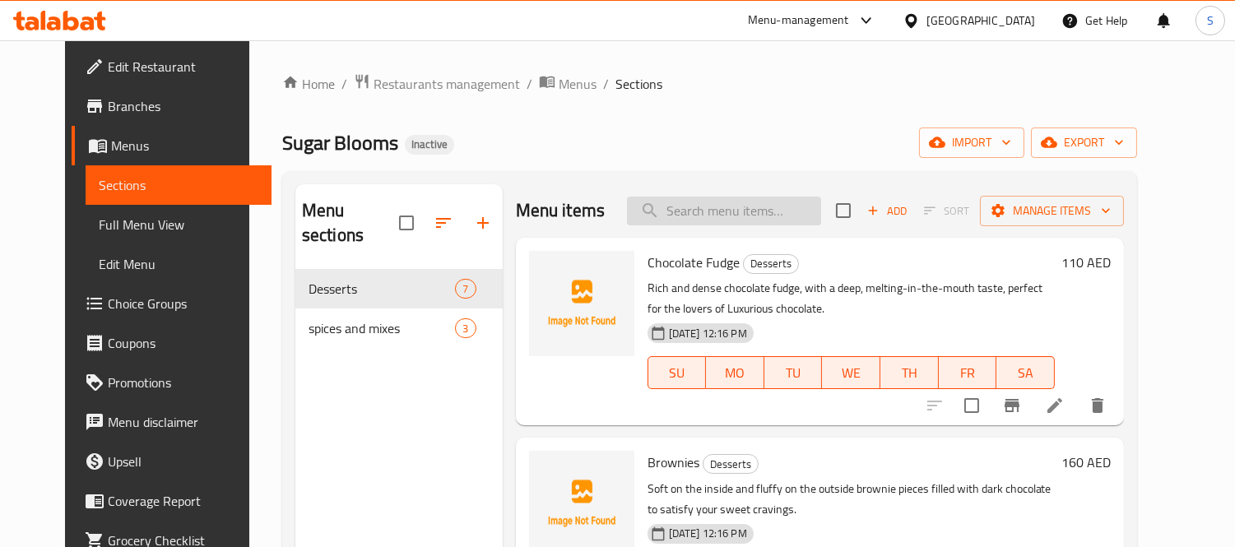
click at [745, 216] on input "search" at bounding box center [724, 211] width 194 height 29
paste input "to satisfy your sweet cravings."
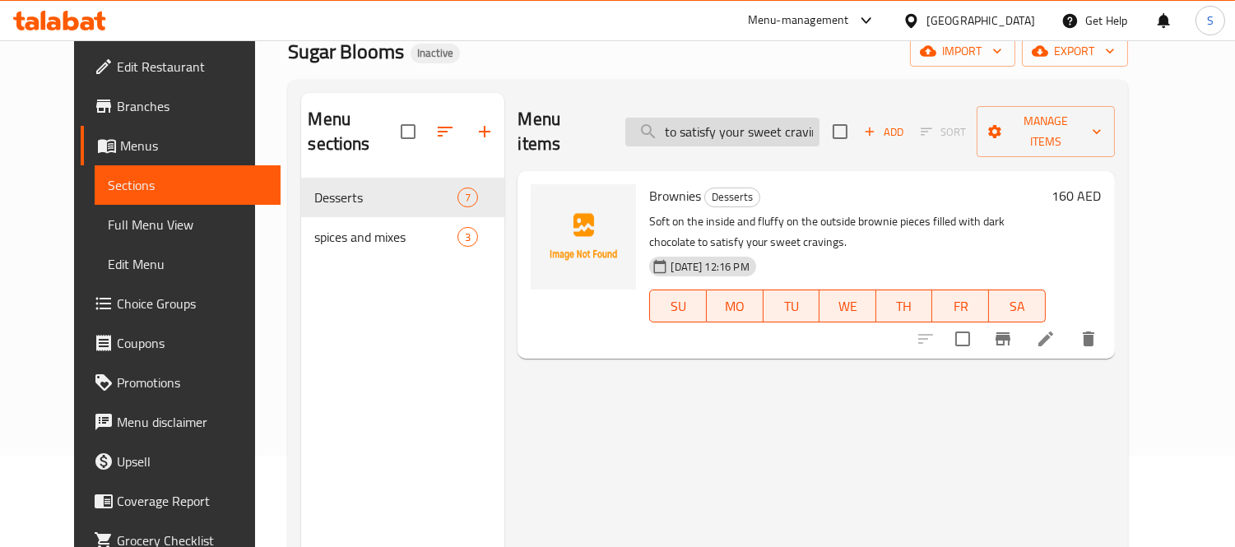
click at [795, 118] on input "to satisfy your sweet cravings." at bounding box center [722, 132] width 194 height 29
paste input "ideal for special occasion"
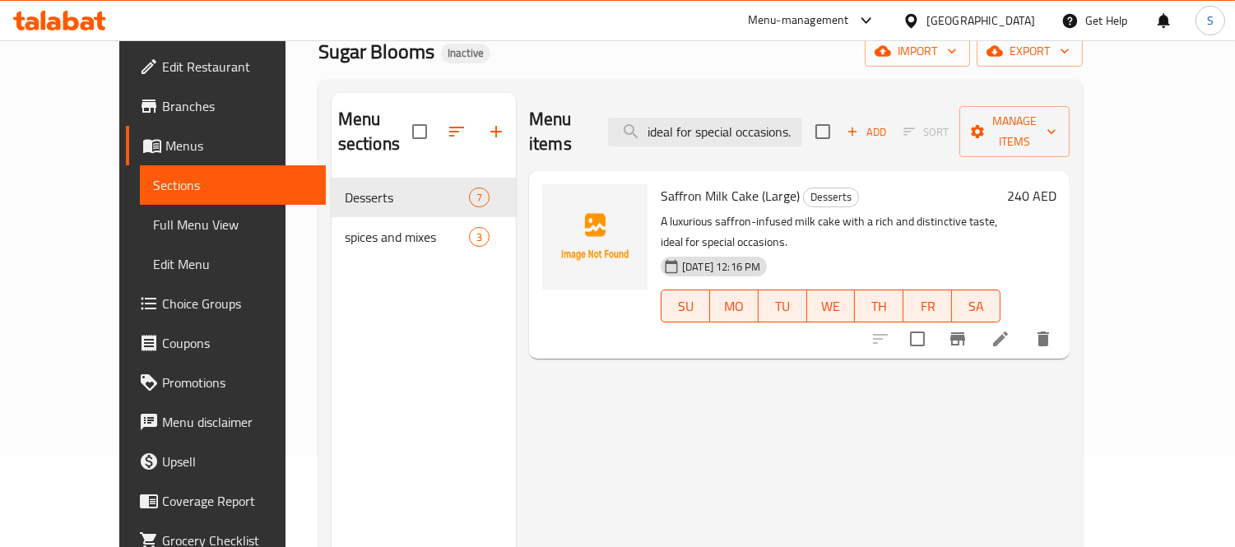
type input "ideal for special occasions."
click at [1010, 329] on icon at bounding box center [1000, 339] width 20 height 20
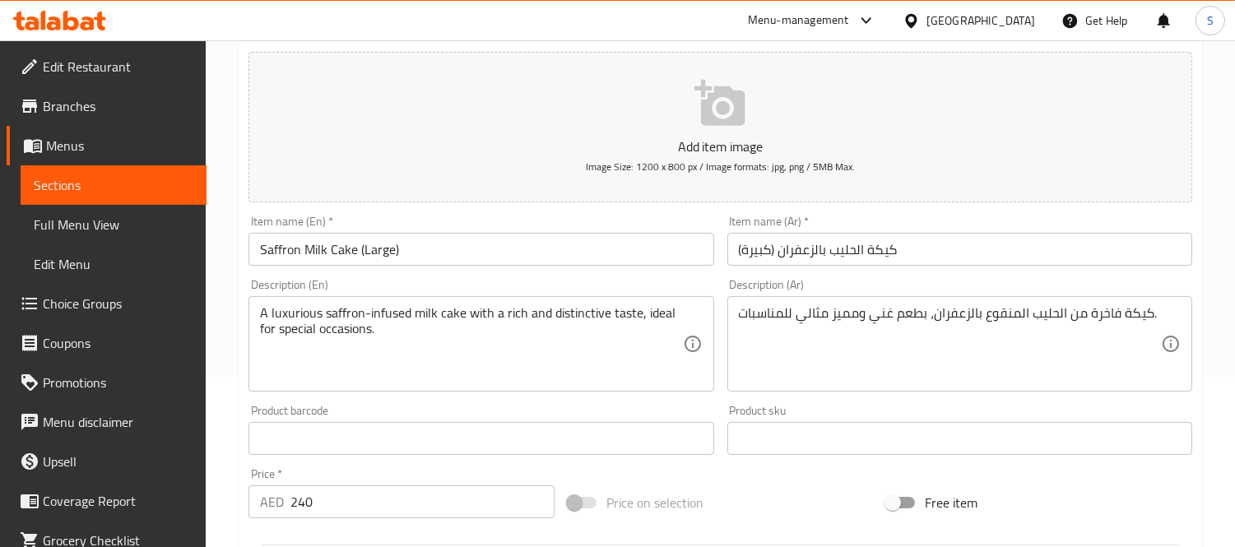
scroll to position [183, 0]
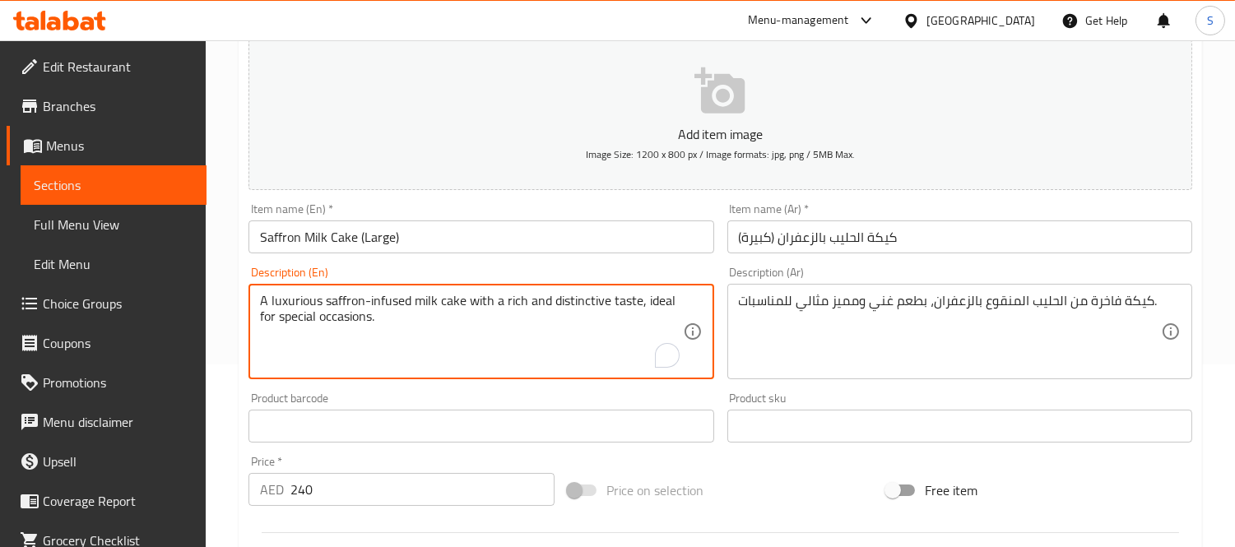
click at [646, 296] on textarea "A luxurious saffron-infused milk cake with a rich and distinctive taste, ideal …" at bounding box center [471, 332] width 422 height 78
drag, startPoint x: 639, startPoint y: 304, endPoint x: 646, endPoint y: 319, distance: 16.2
click at [646, 319] on textarea "A luxurious saffron-infused milk cake with a rich and distinctive taste, ideal …" at bounding box center [471, 332] width 422 height 78
type textarea "A luxurious saffron-infused milk cake with a rich and distinctive taste"
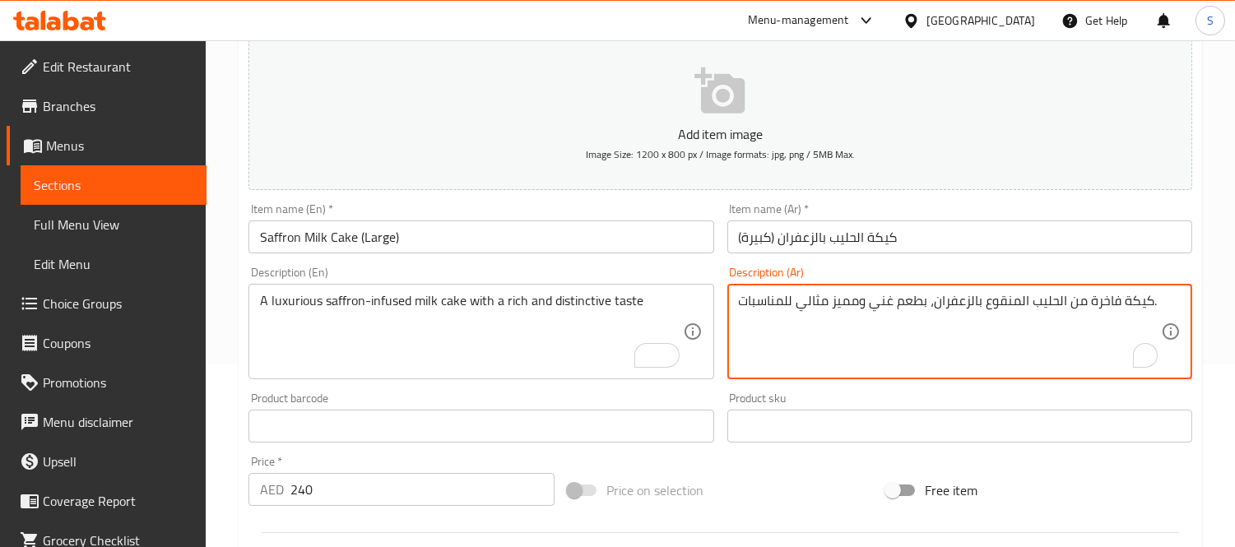
drag, startPoint x: 828, startPoint y: 299, endPoint x: 729, endPoint y: 299, distance: 99.5
type textarea "كيكة فاخرة من الحليب المنقوع بالزعفران، بطعم غني ومميز ."
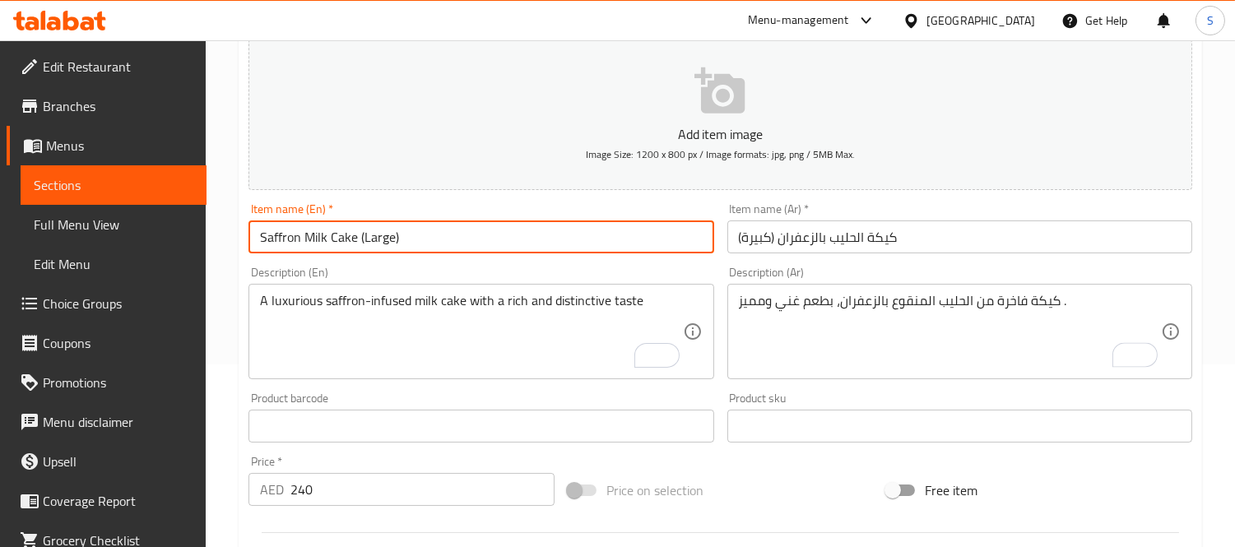
click at [639, 228] on input "Saffron Milk Cake (Large)" at bounding box center [480, 236] width 465 height 33
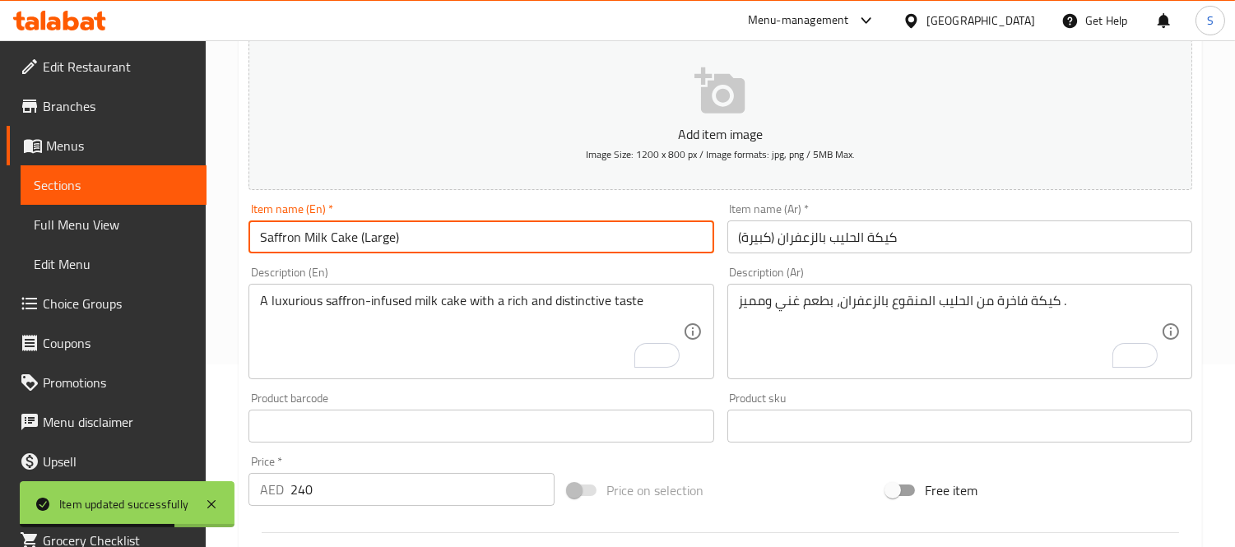
click at [184, 189] on link "Sections" at bounding box center [114, 184] width 186 height 39
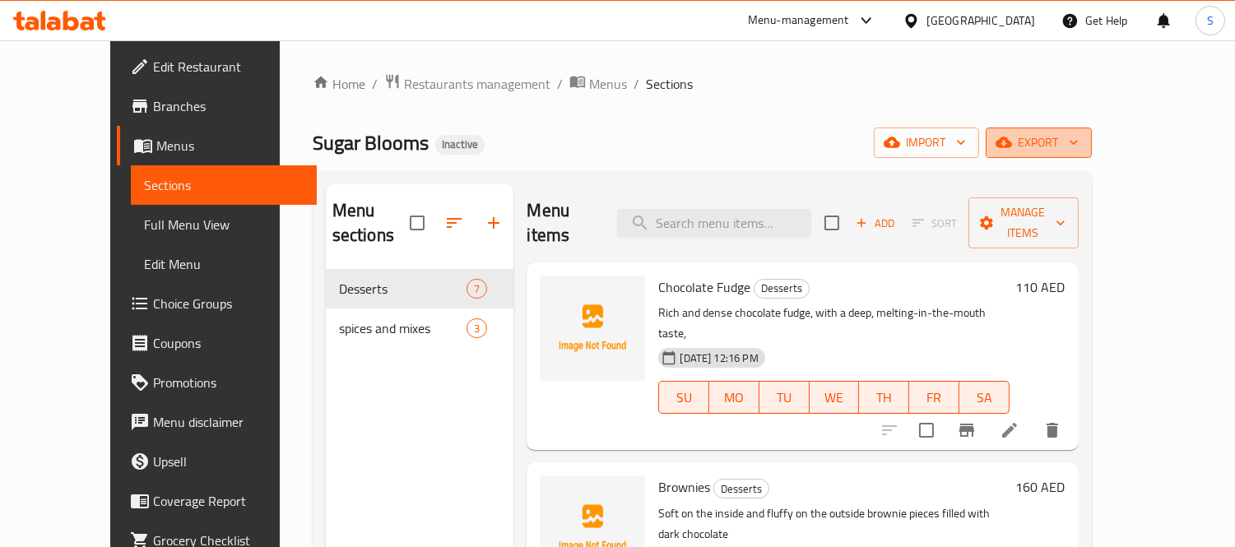
click at [1078, 152] on span "export" at bounding box center [1039, 142] width 80 height 21
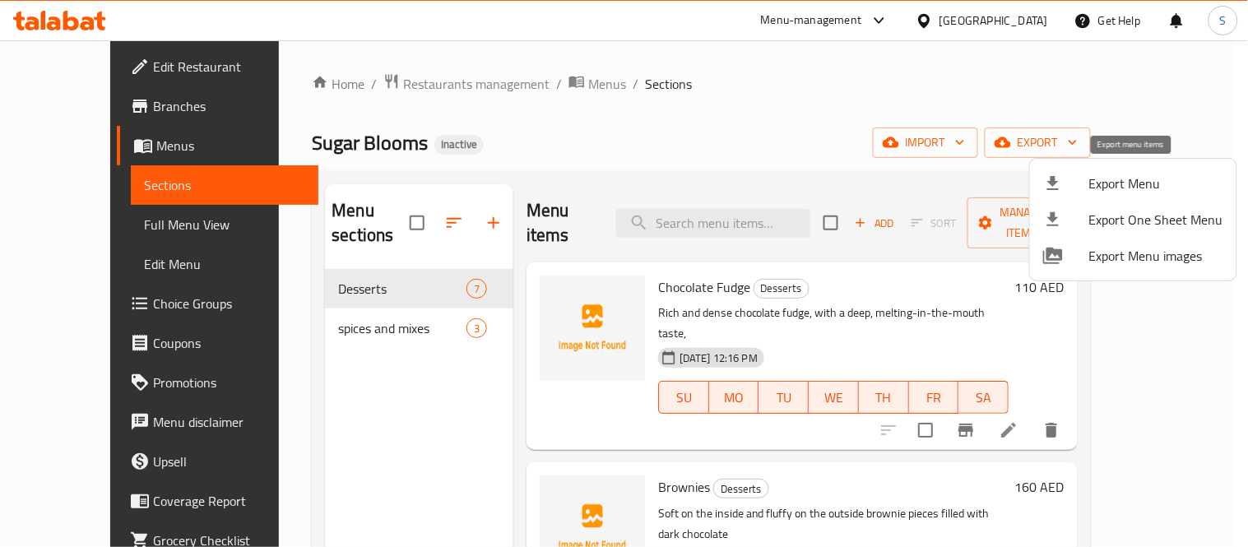
click at [1097, 181] on span "Export Menu" at bounding box center [1156, 184] width 134 height 20
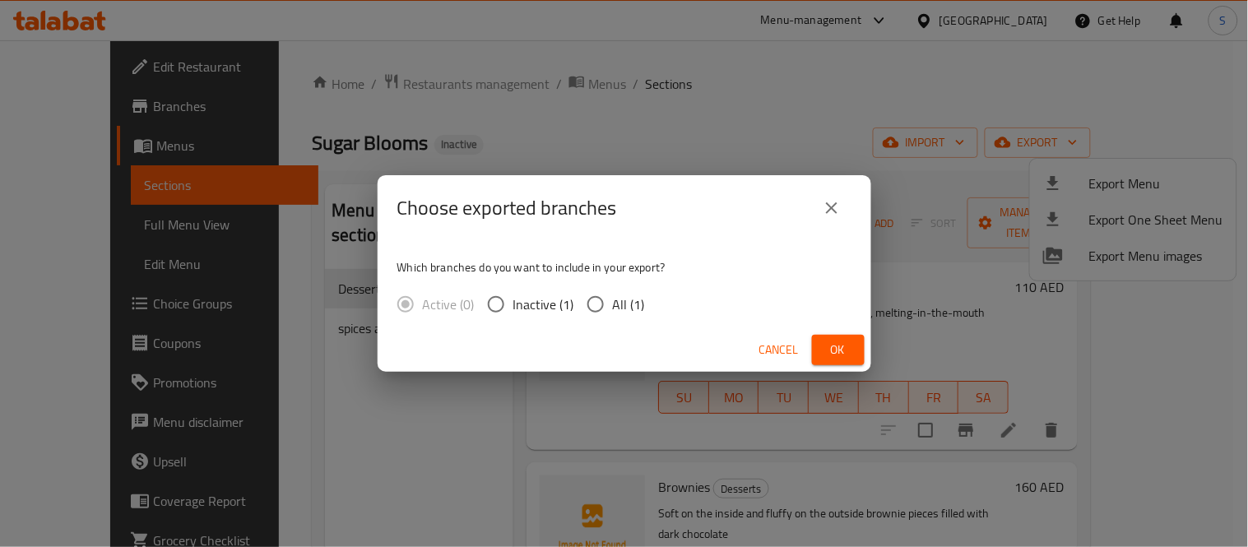
click at [618, 302] on span "All (1)" at bounding box center [629, 304] width 32 height 20
click at [613, 302] on input "All (1)" at bounding box center [595, 304] width 35 height 35
radio input "true"
click at [834, 357] on span "Ok" at bounding box center [838, 350] width 26 height 21
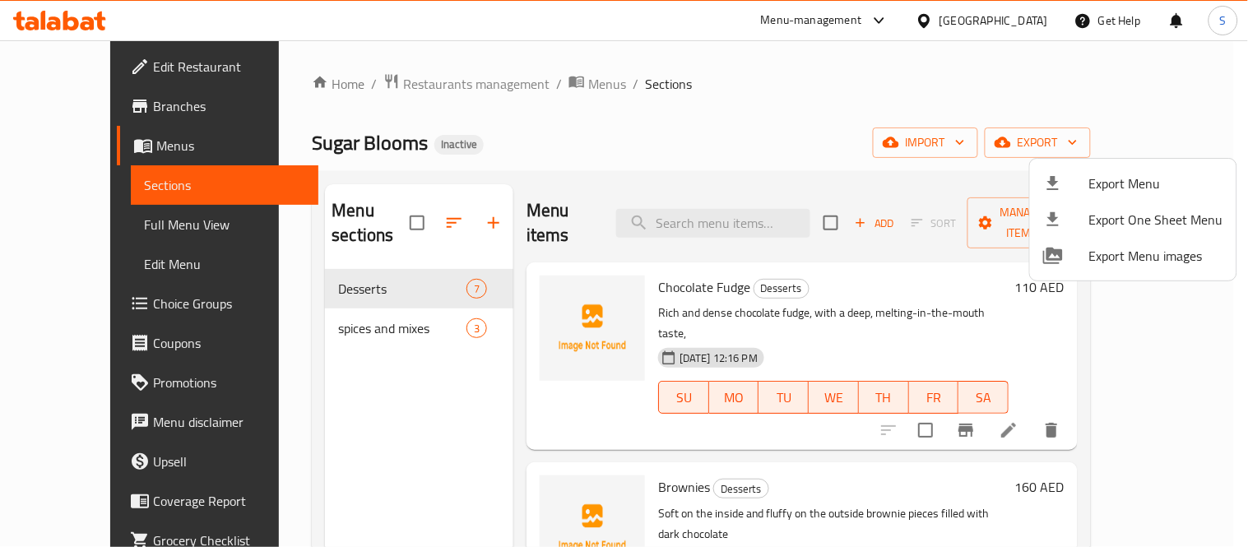
click at [111, 53] on div at bounding box center [624, 273] width 1248 height 547
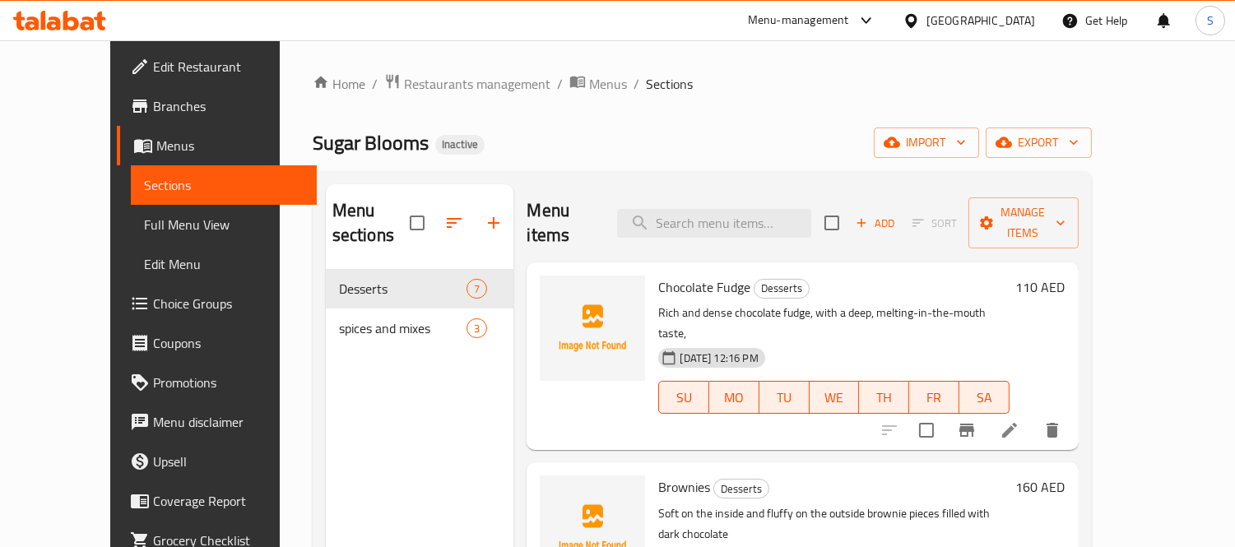
click at [153, 64] on span "Edit Restaurant" at bounding box center [228, 67] width 151 height 20
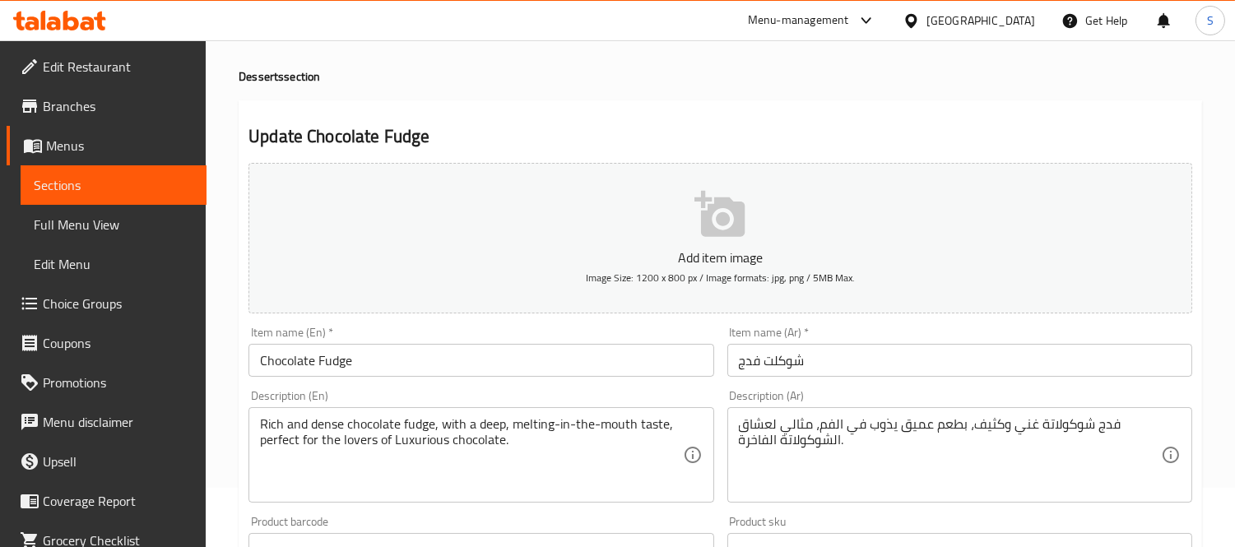
scroll to position [91, 0]
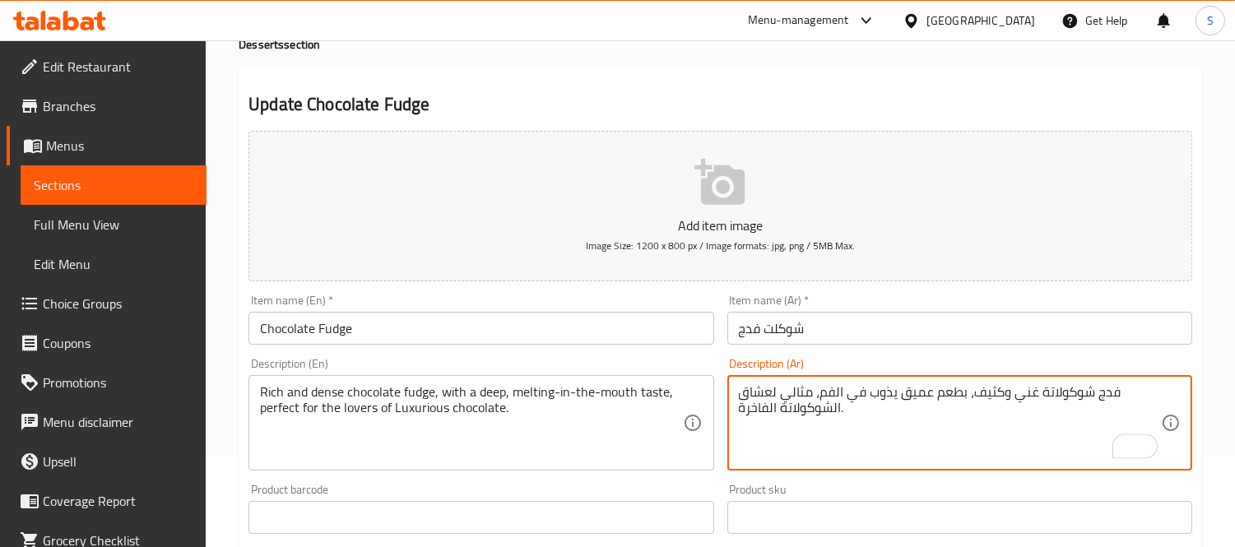
drag, startPoint x: 812, startPoint y: 391, endPoint x: 742, endPoint y: 405, distance: 71.3
drag, startPoint x: 749, startPoint y: 391, endPoint x: 732, endPoint y: 391, distance: 17.3
click at [732, 391] on div "فدج شوكولاتة غني وكثيف، بطعم عميق يذوب في الفم، ة. Description (Ar)" at bounding box center [959, 422] width 465 height 95
type textarea "فدج شوكولاتة غني وكثيف، بطعم عميق يذوب في الفم."
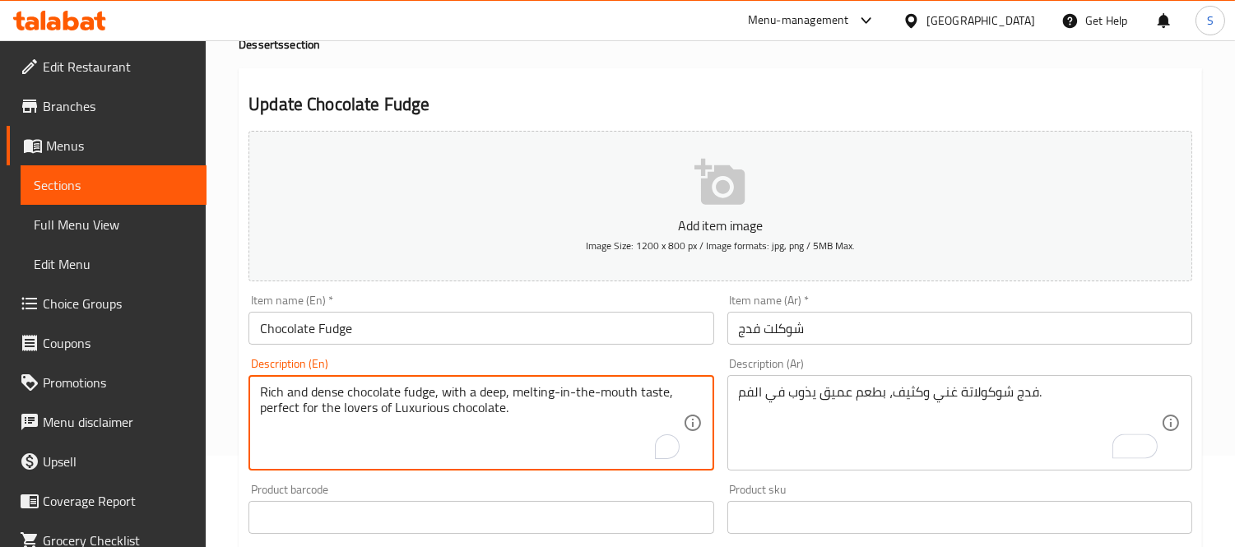
drag, startPoint x: 280, startPoint y: 408, endPoint x: 156, endPoint y: 414, distance: 123.5
type textarea "Rich and dense chocolate fudge, with a deep, melting-in-the-mouth taste,"
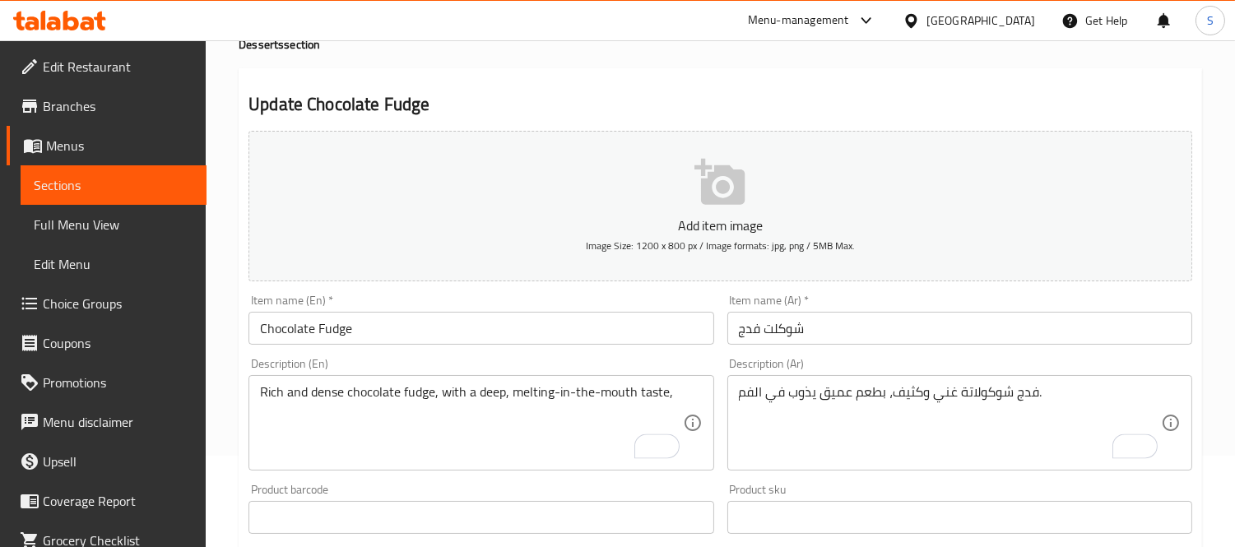
click at [390, 311] on div "Item name (En)   * Chocolate Fudge Item name (En) *" at bounding box center [480, 319] width 465 height 50
click at [385, 331] on input "Chocolate Fudge" at bounding box center [480, 328] width 465 height 33
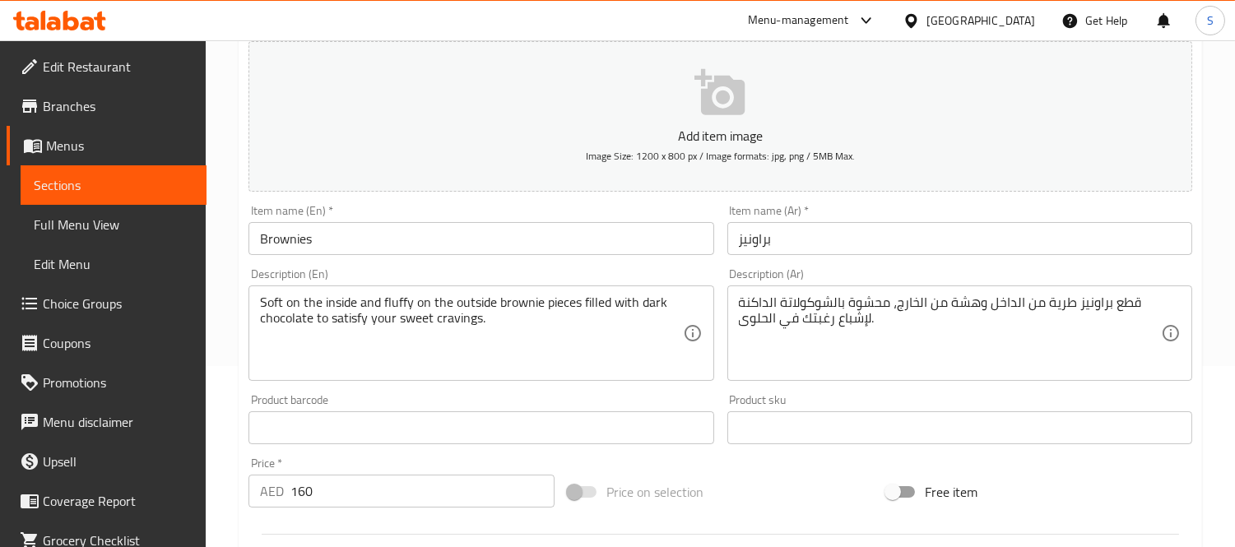
scroll to position [183, 0]
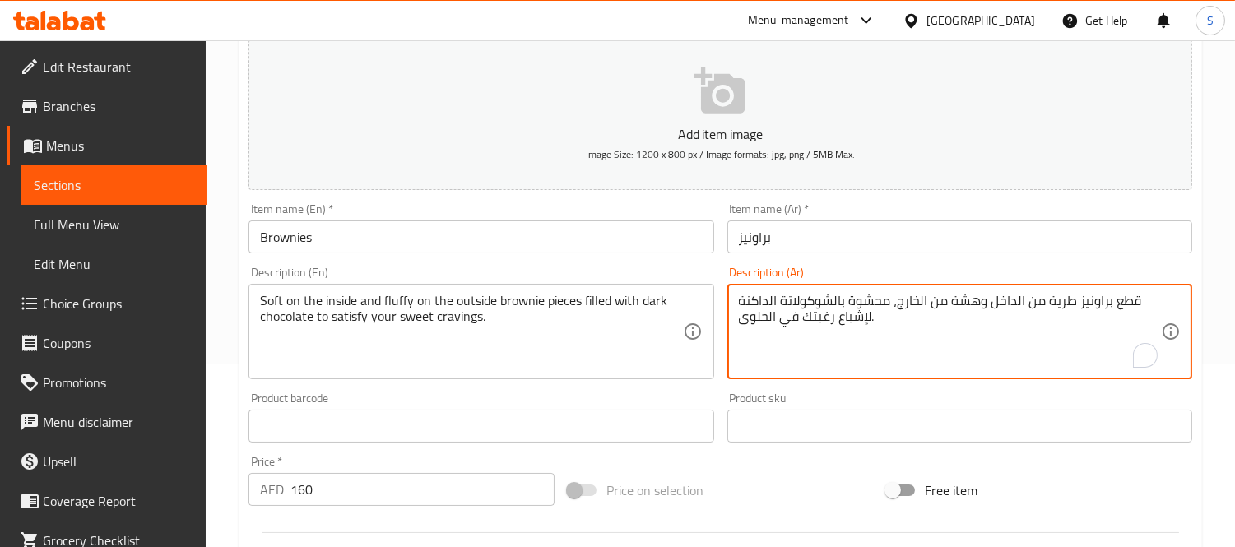
drag, startPoint x: 877, startPoint y: 317, endPoint x: 726, endPoint y: 313, distance: 150.6
type textarea "قطع براونيز طرية من الداخل وهشة من الخارج، محشوة بالشوكولاتة الداكنة"
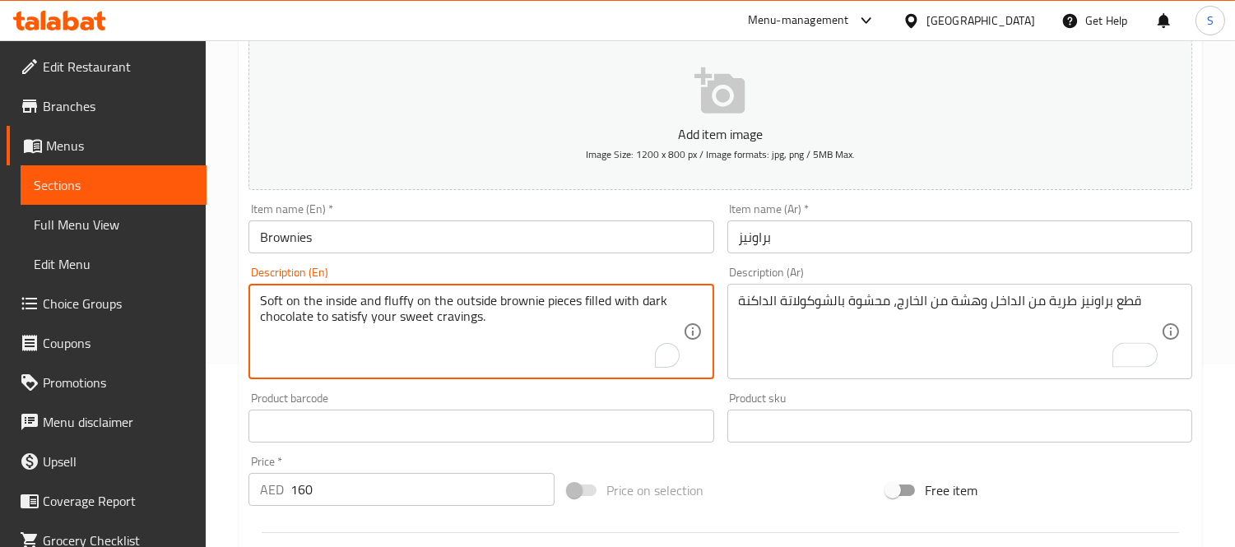
drag, startPoint x: 496, startPoint y: 318, endPoint x: 313, endPoint y: 318, distance: 183.4
type textarea "Soft on the inside and fluffy on the outside brownie pieces filled with dark ch…"
click at [405, 239] on input "Brownies" at bounding box center [480, 236] width 465 height 33
